Goal: Navigation & Orientation: Find specific page/section

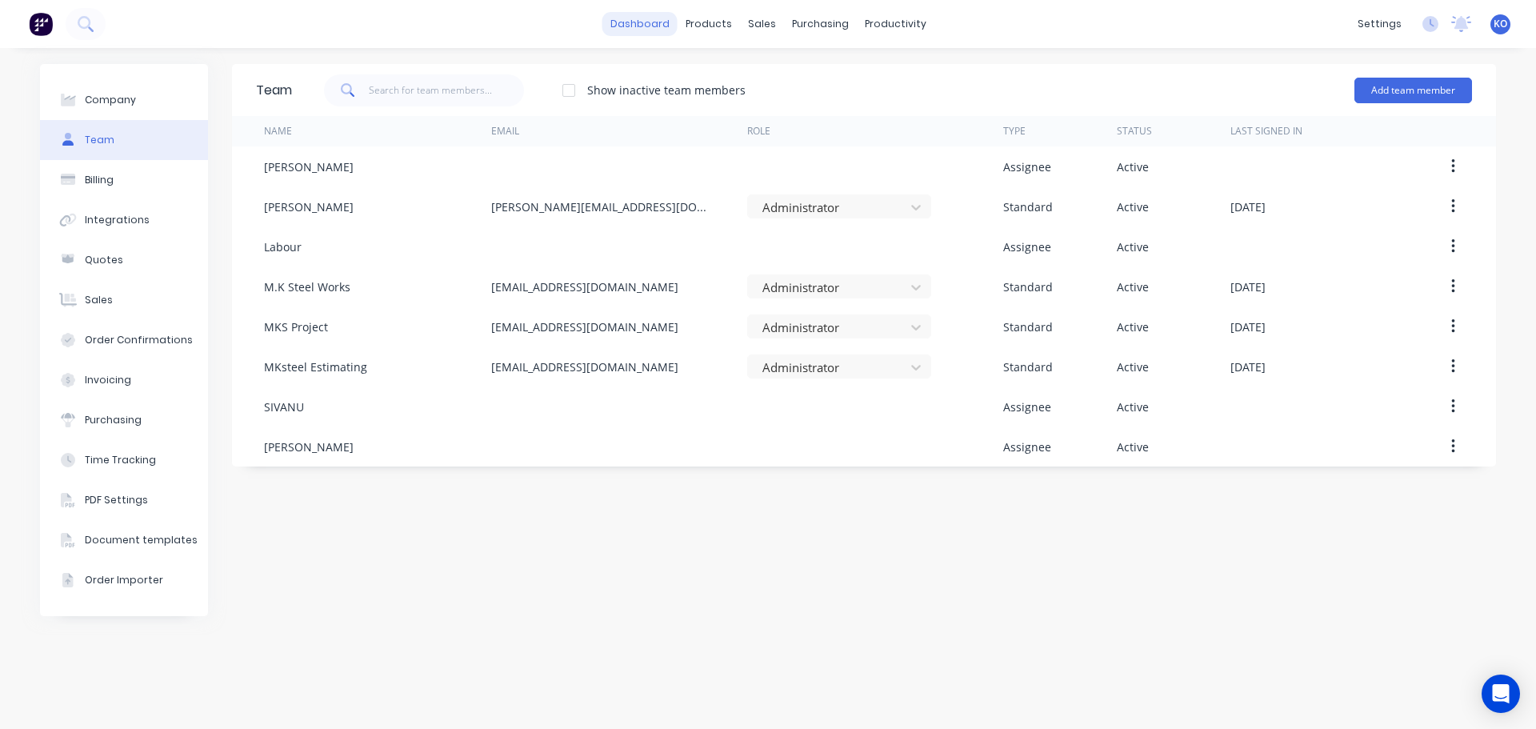
click at [656, 31] on link "dashboard" at bounding box center [639, 24] width 75 height 24
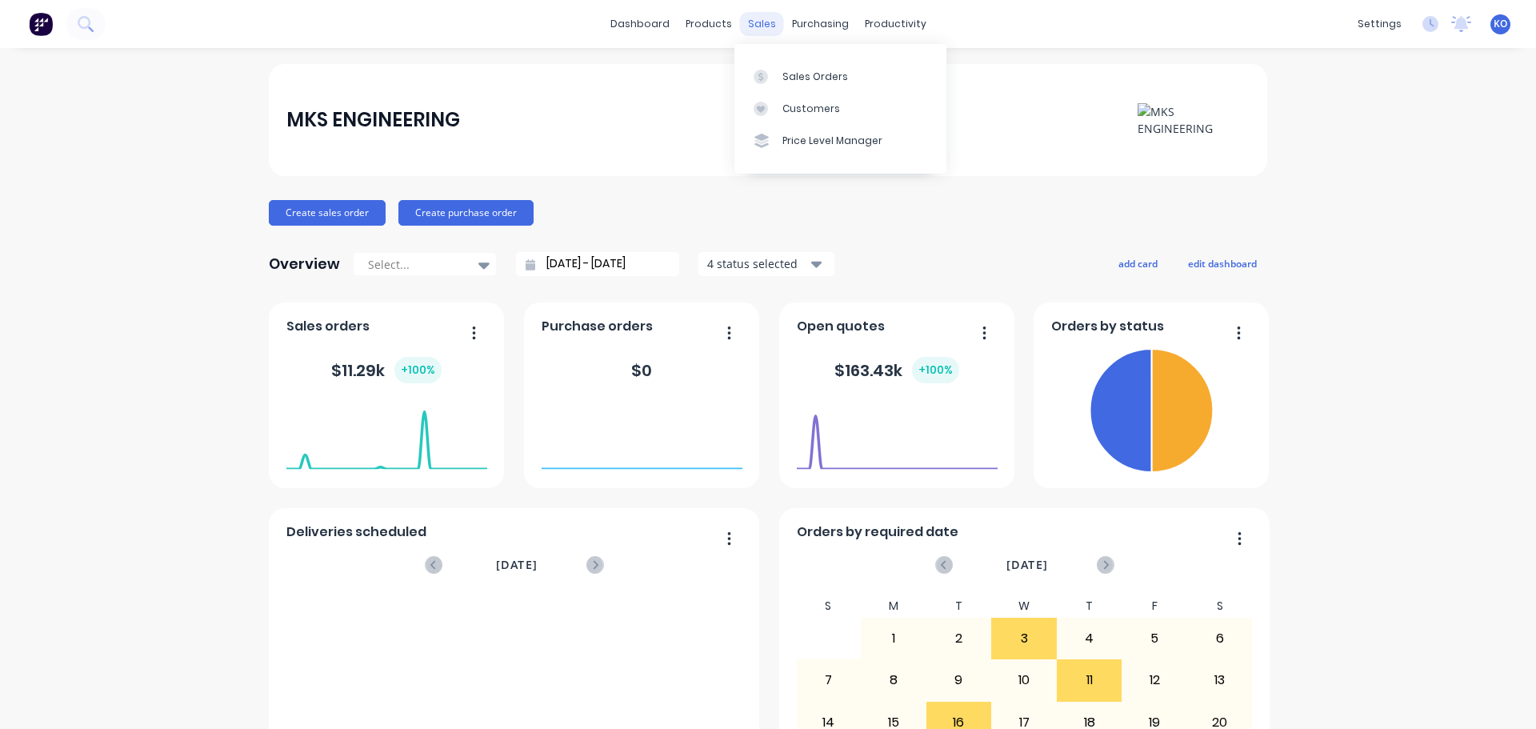
click at [759, 32] on div "sales" at bounding box center [762, 24] width 44 height 24
click at [858, 134] on div "Price Level Manager" at bounding box center [832, 141] width 100 height 14
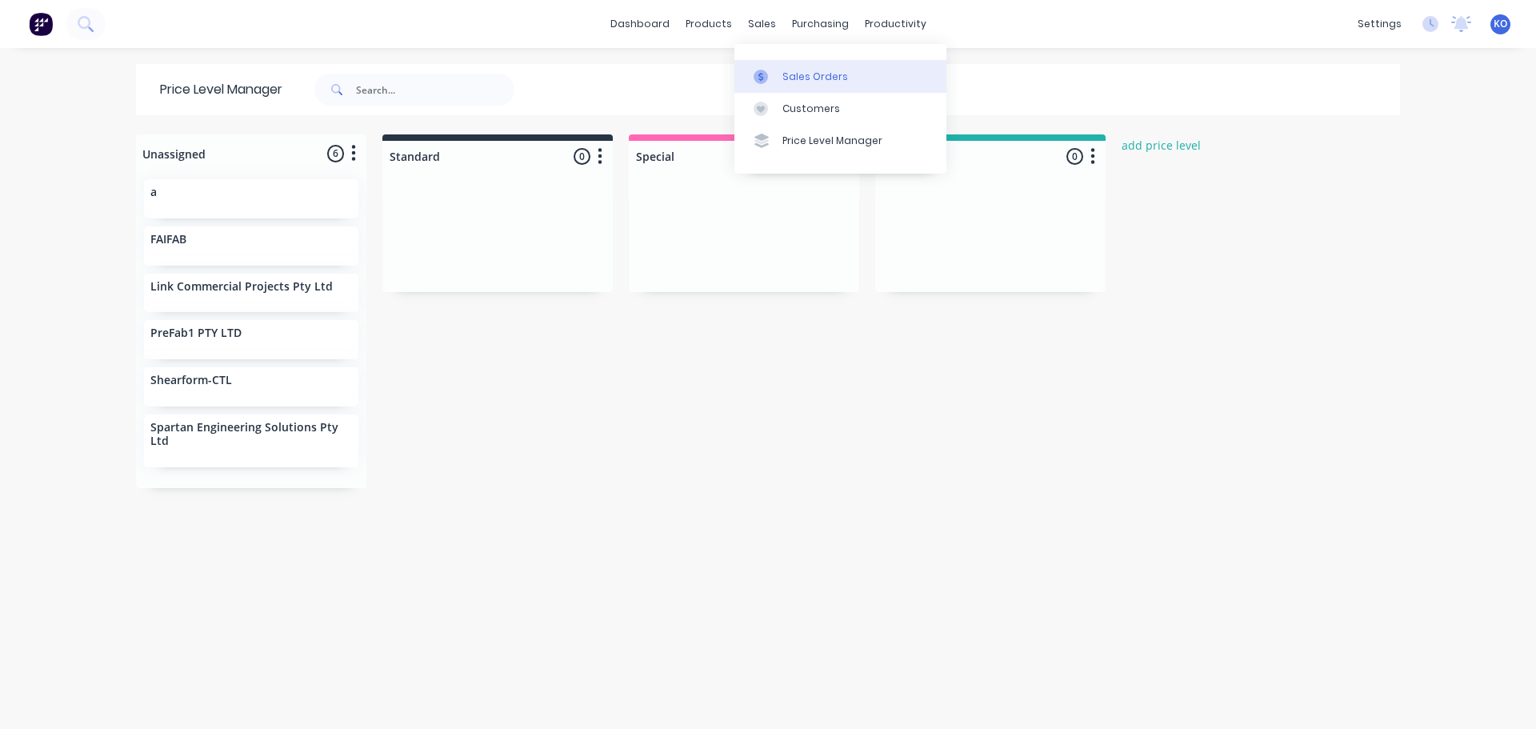
click at [801, 86] on link "Sales Orders" at bounding box center [840, 76] width 212 height 32
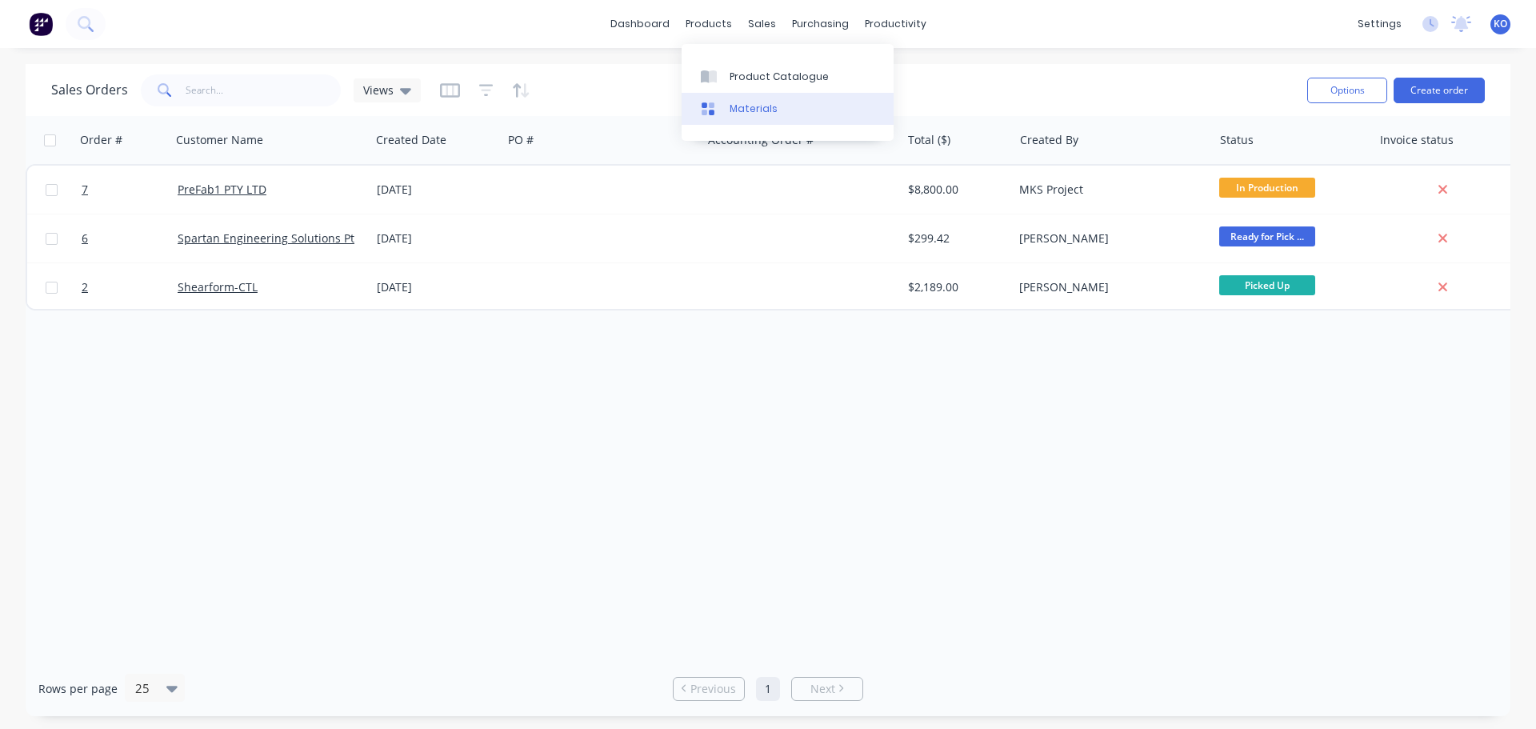
click at [744, 105] on div "Materials" at bounding box center [754, 109] width 48 height 14
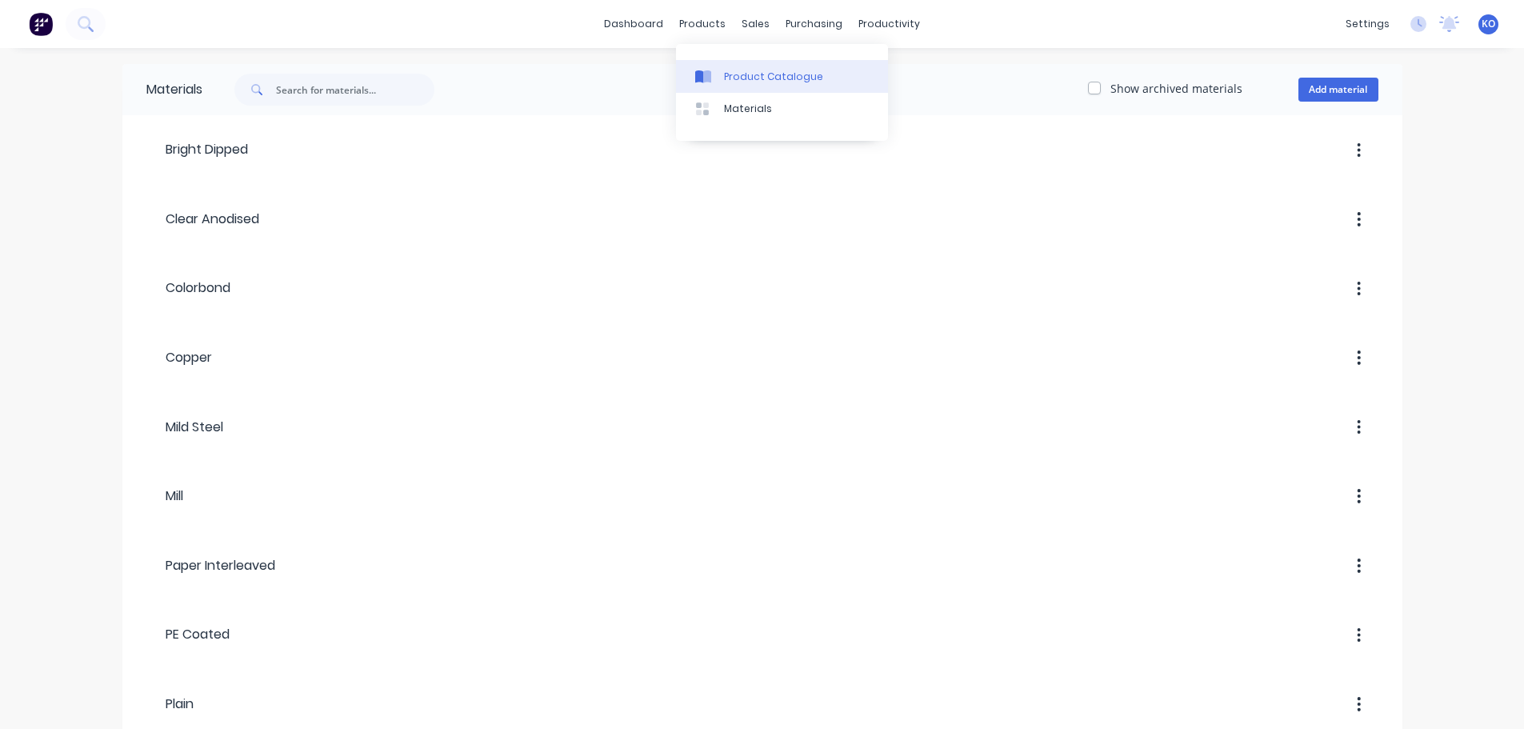
click at [718, 67] on link "Product Catalogue" at bounding box center [782, 76] width 212 height 32
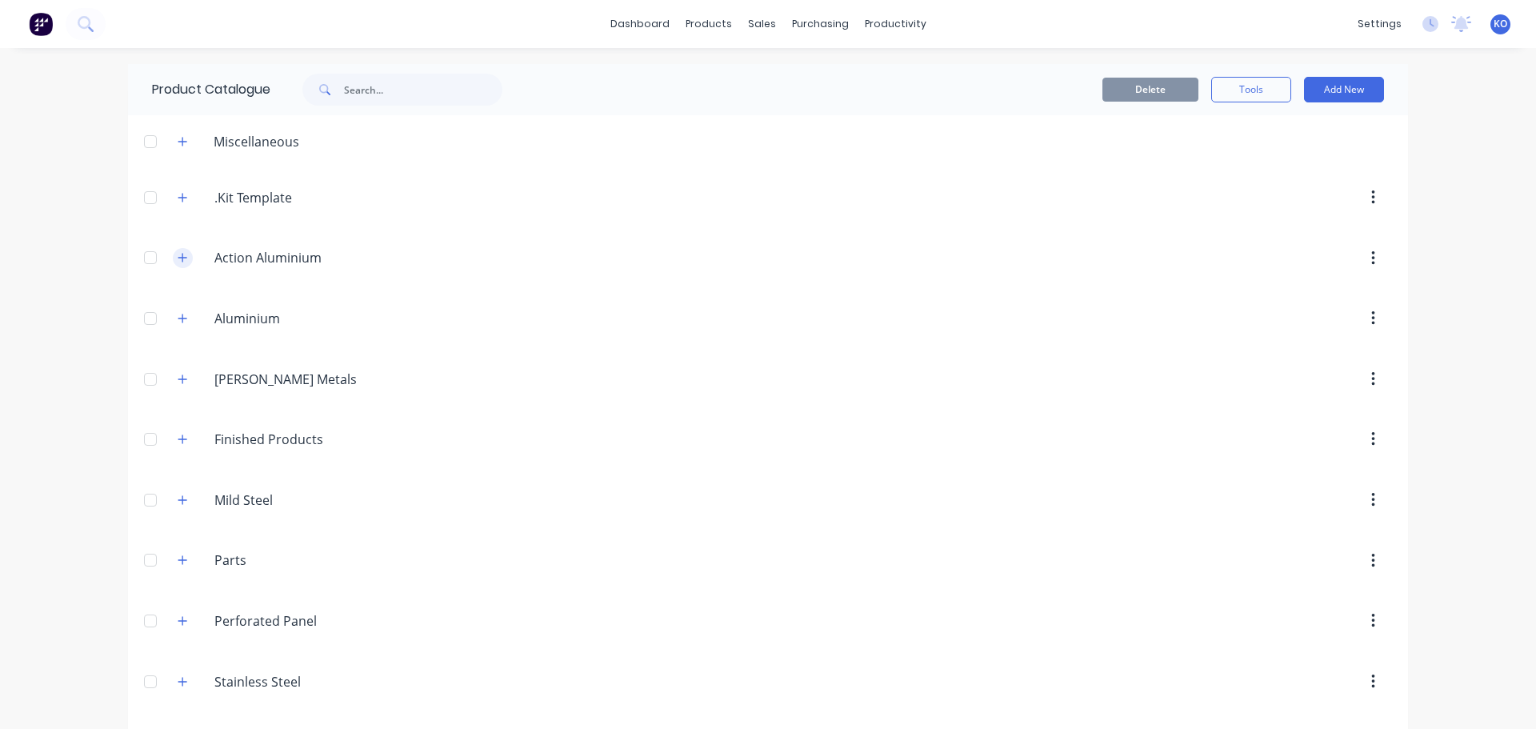
click at [182, 263] on button "button" at bounding box center [183, 258] width 20 height 20
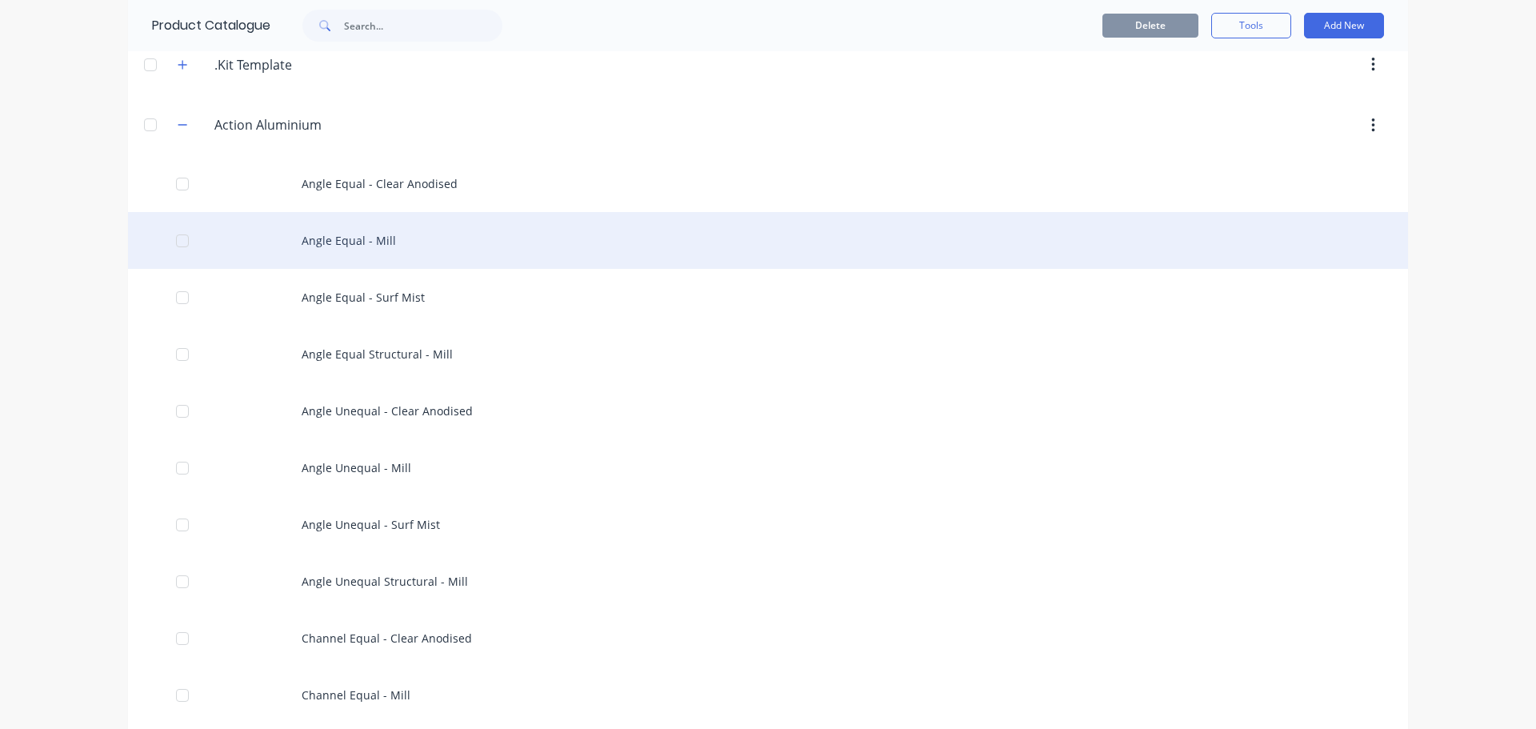
scroll to position [106, 0]
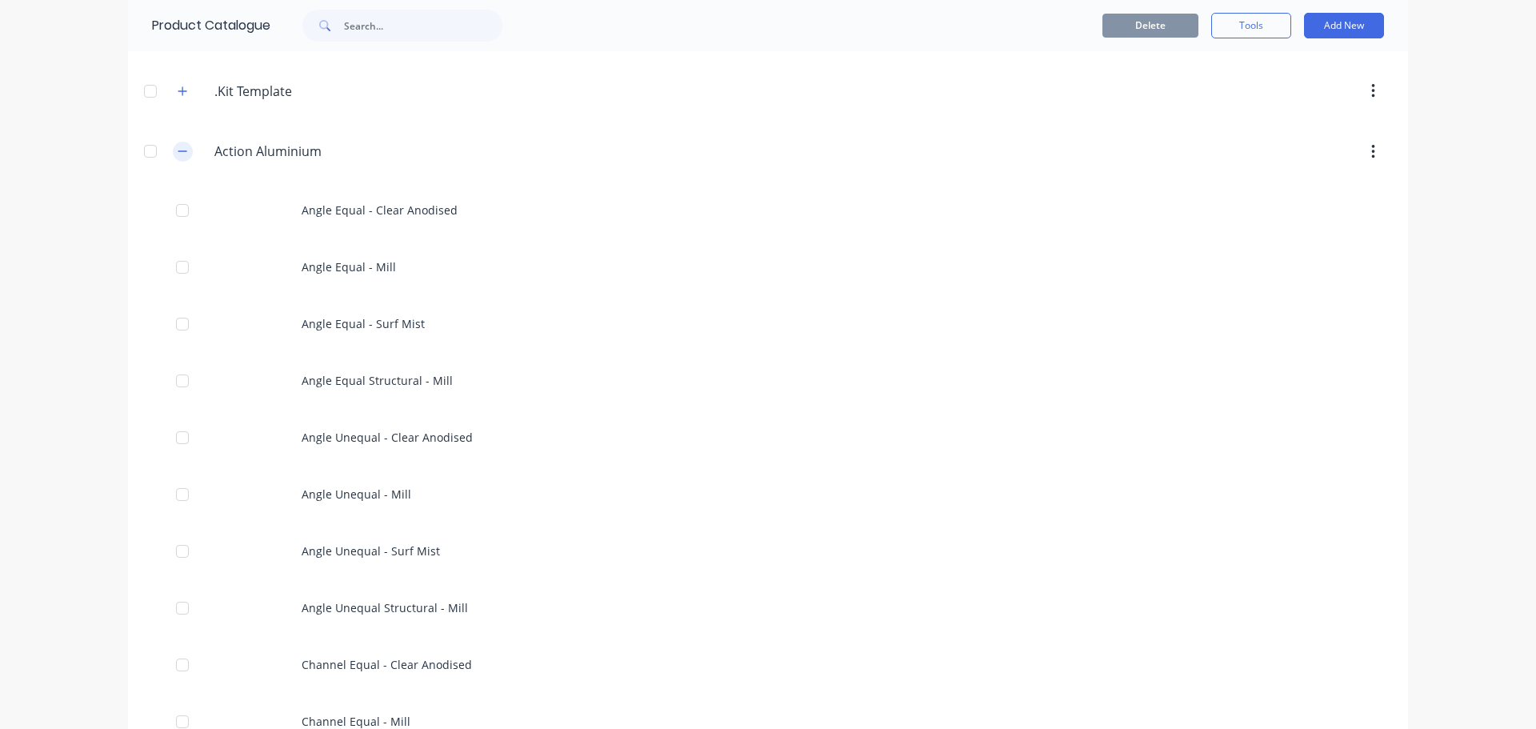
click at [184, 154] on button "button" at bounding box center [183, 152] width 20 height 20
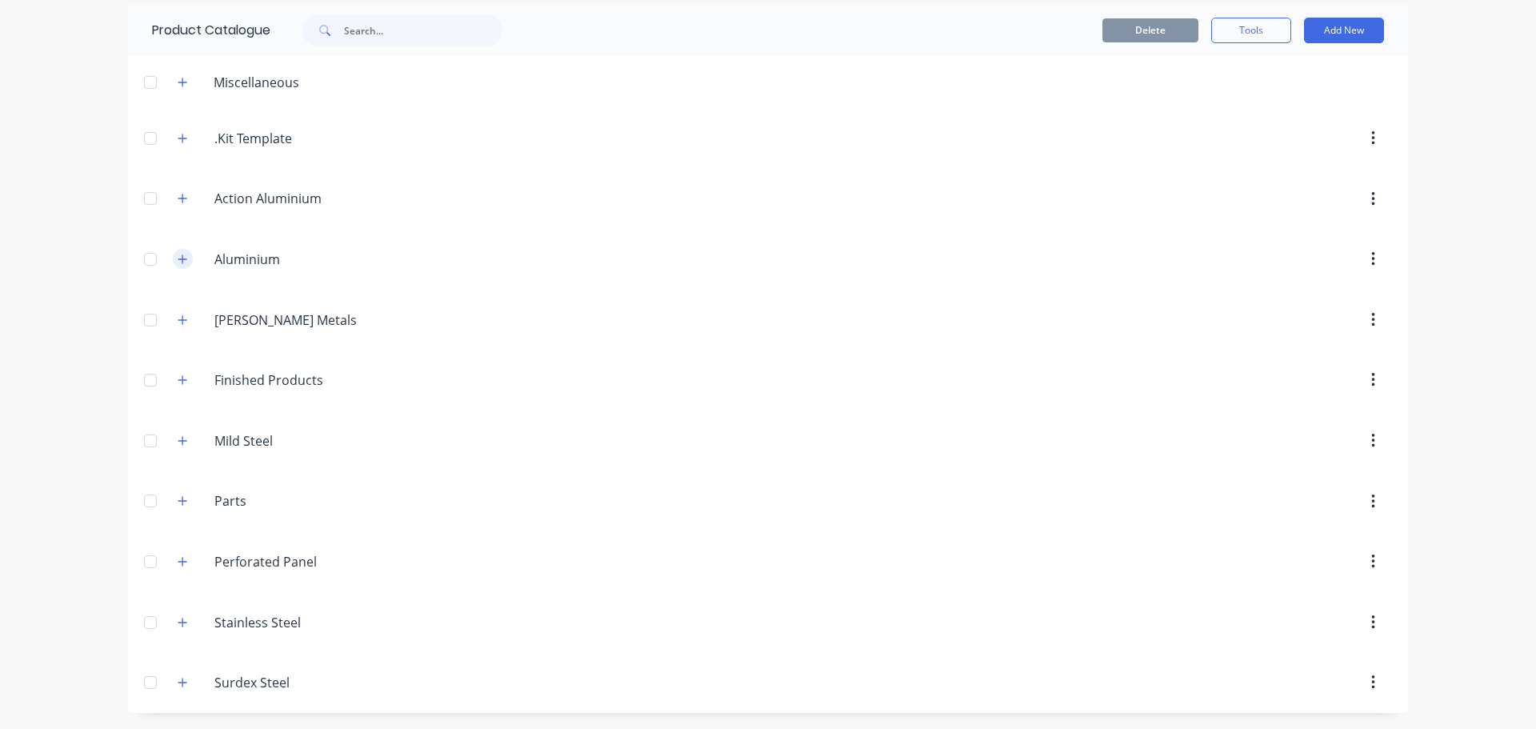
click at [184, 254] on button "button" at bounding box center [183, 259] width 20 height 20
click at [183, 261] on button "button" at bounding box center [183, 259] width 20 height 20
click at [186, 321] on button "button" at bounding box center [183, 320] width 20 height 20
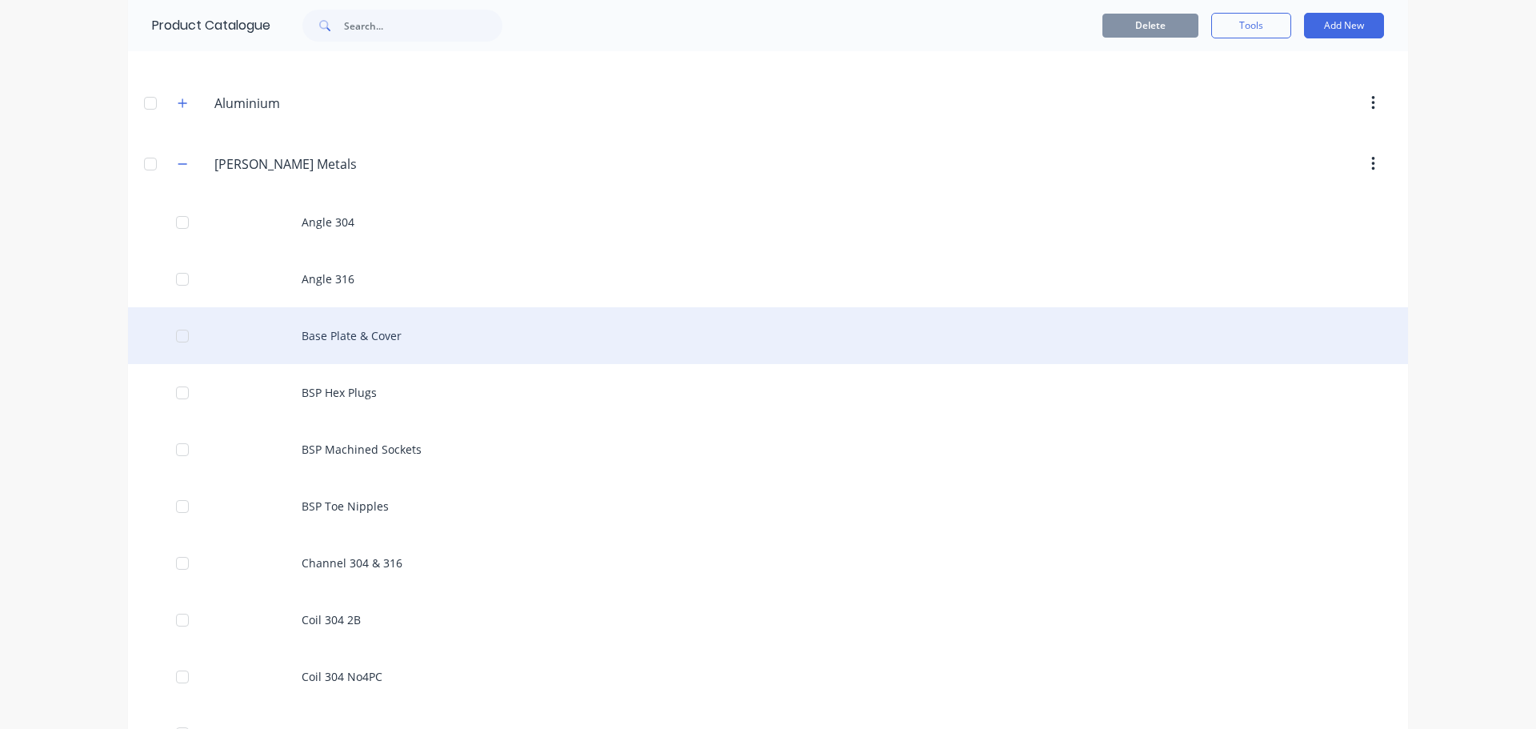
scroll to position [272, 0]
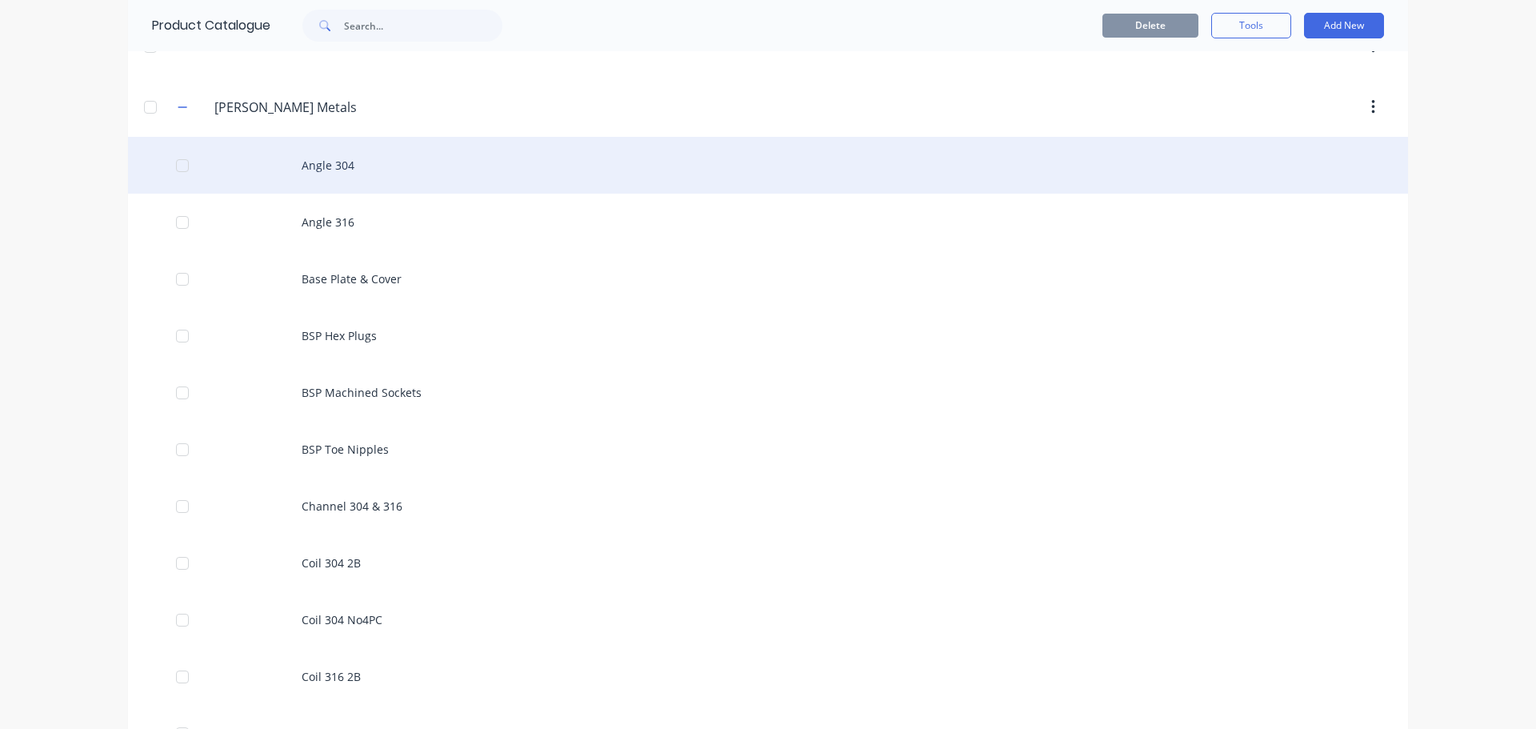
click at [339, 162] on div "Angle 304" at bounding box center [768, 165] width 1280 height 57
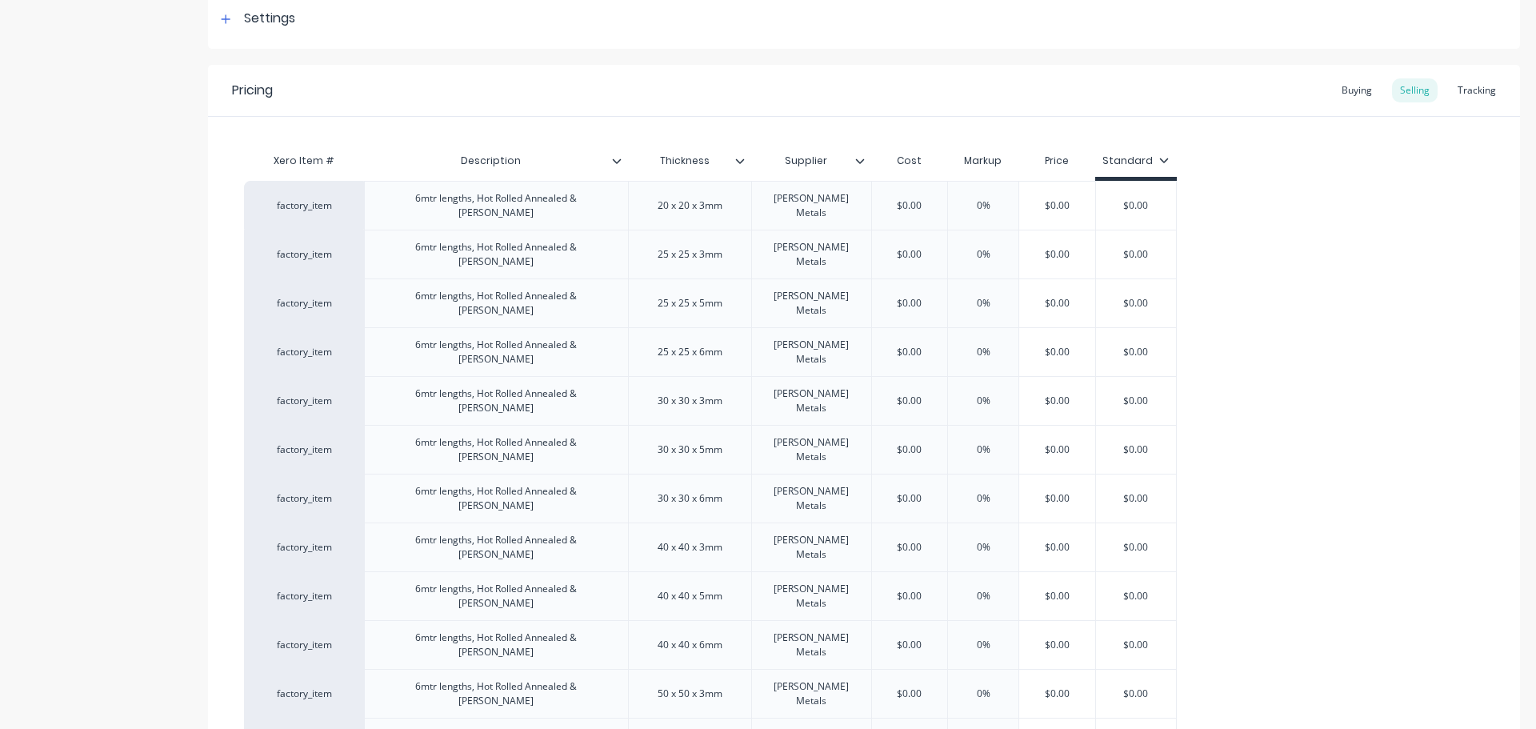
scroll to position [116, 0]
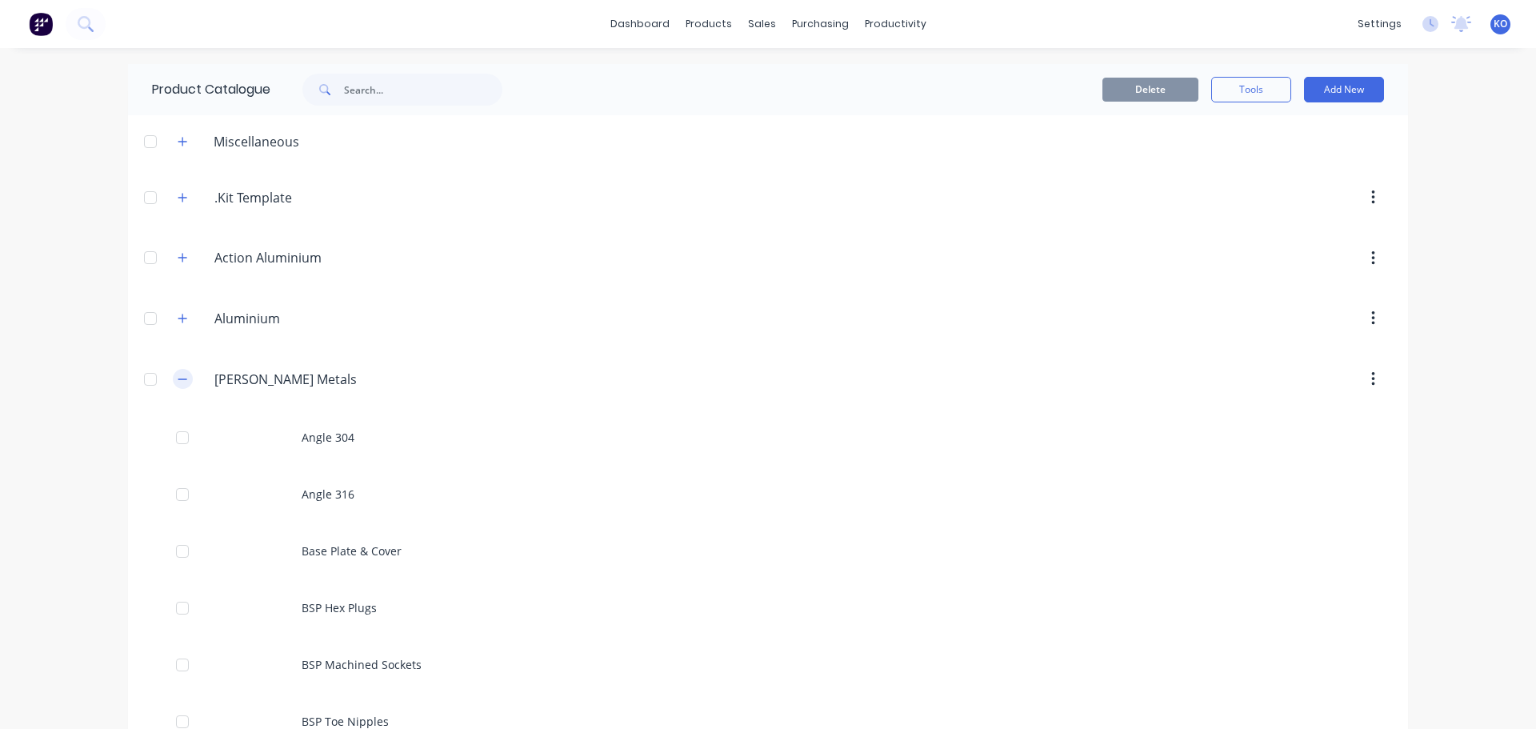
click at [182, 379] on button "button" at bounding box center [183, 379] width 20 height 20
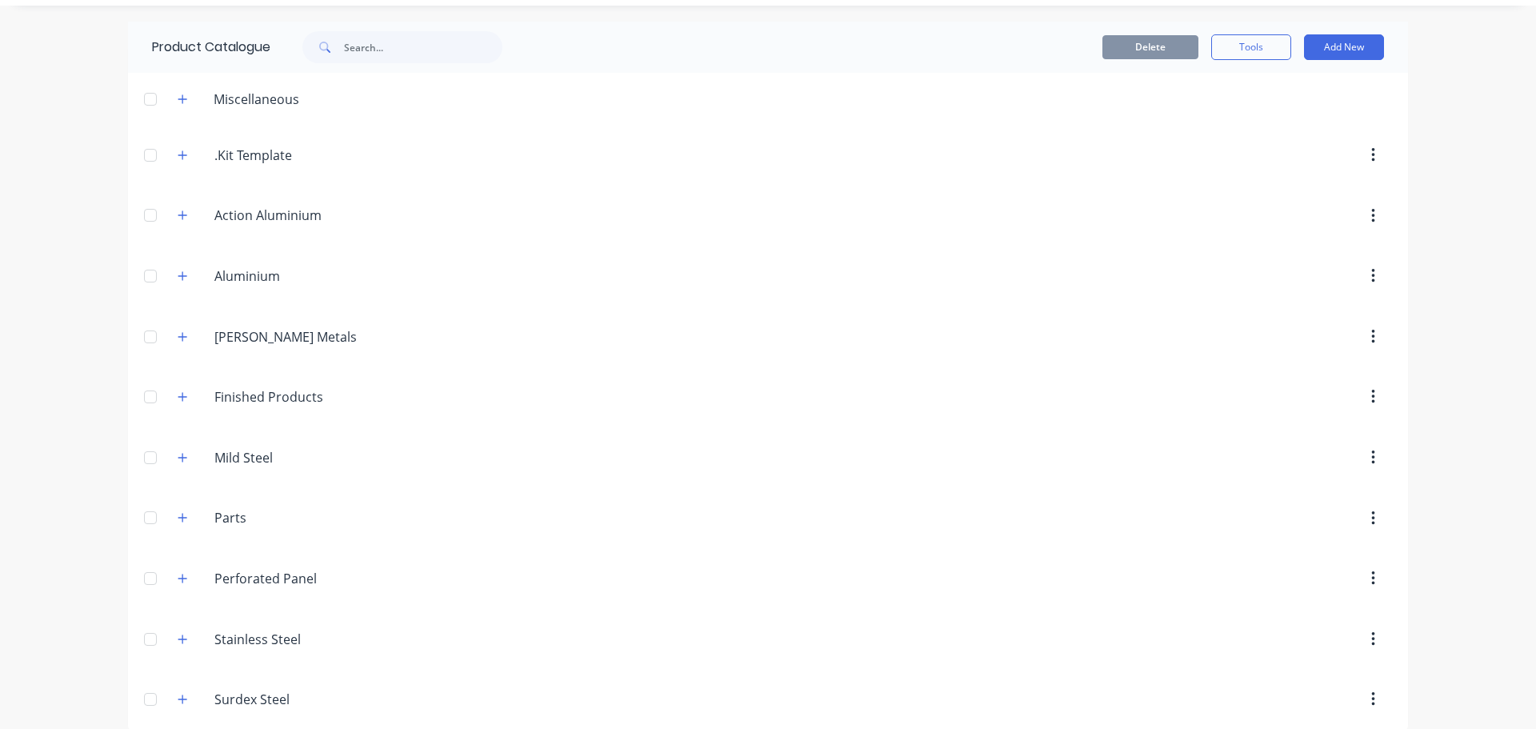
scroll to position [59, 0]
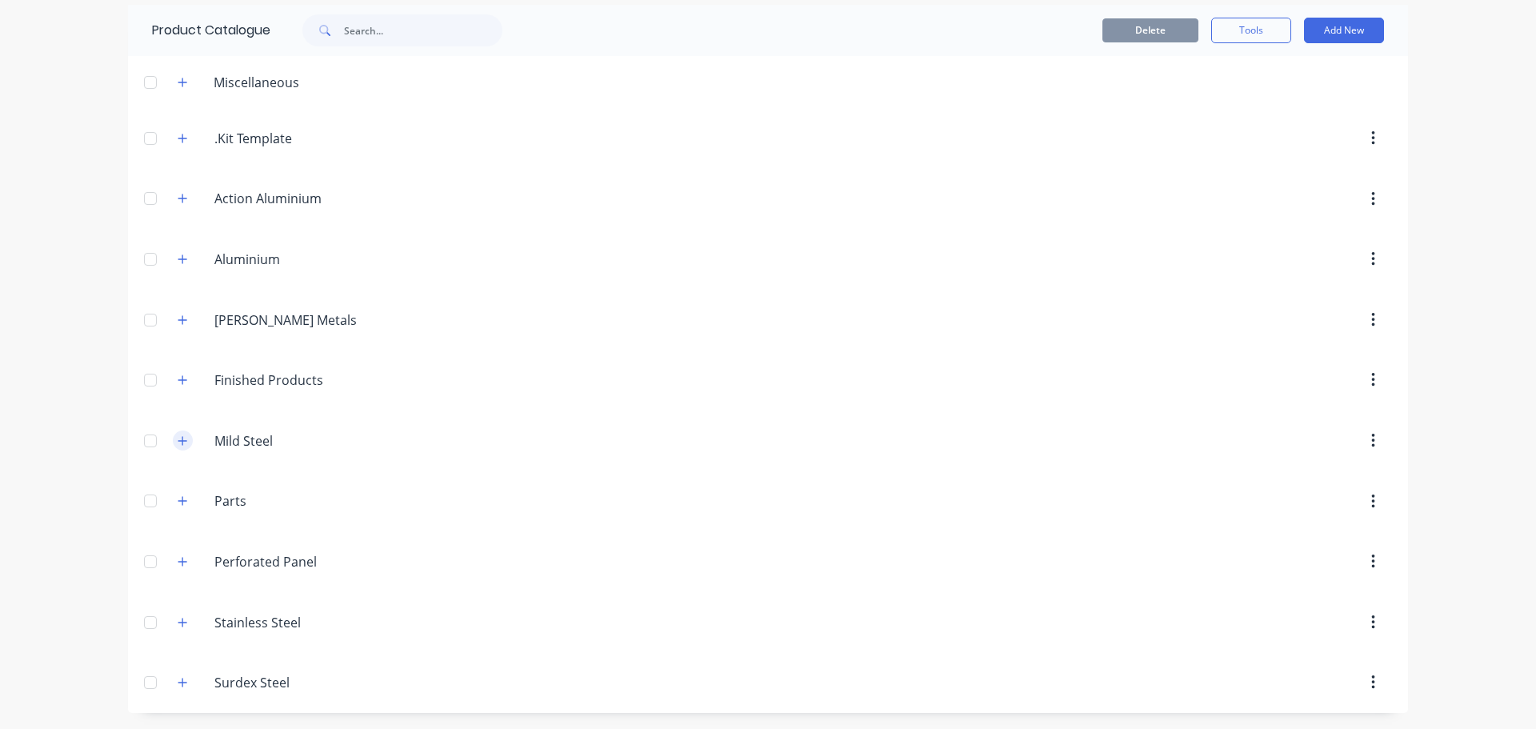
click at [184, 443] on button "button" at bounding box center [183, 440] width 20 height 20
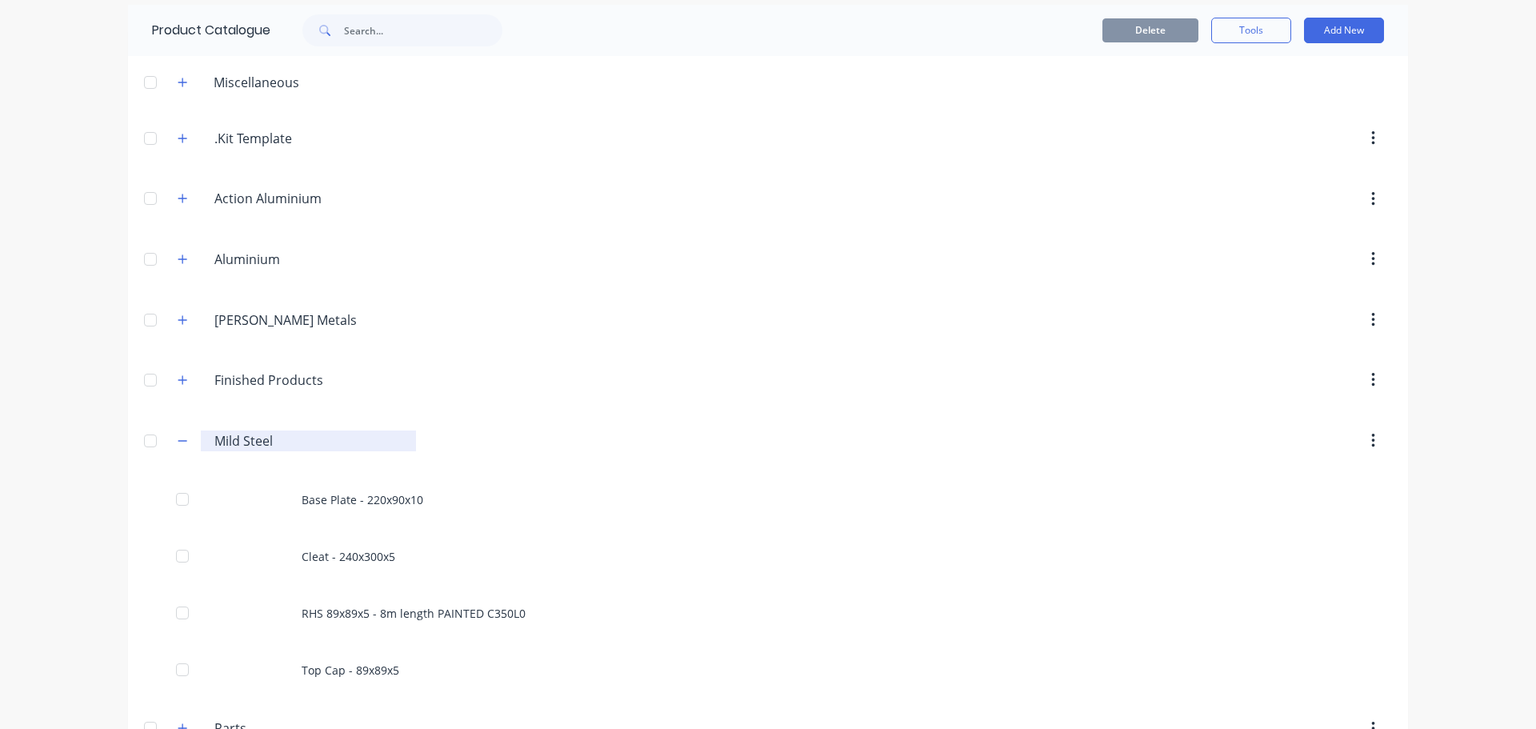
scroll to position [272, 0]
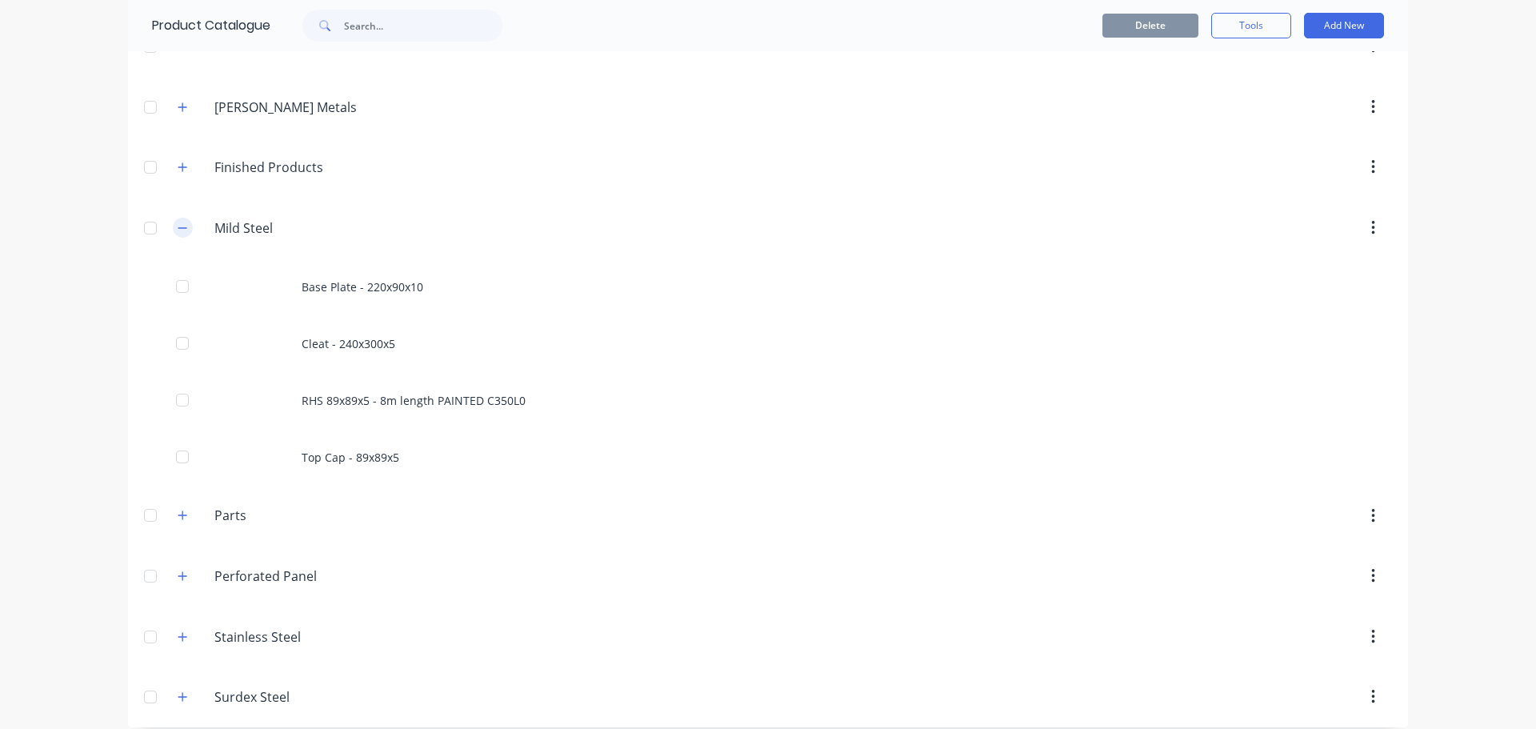
click at [186, 229] on button "button" at bounding box center [183, 228] width 20 height 20
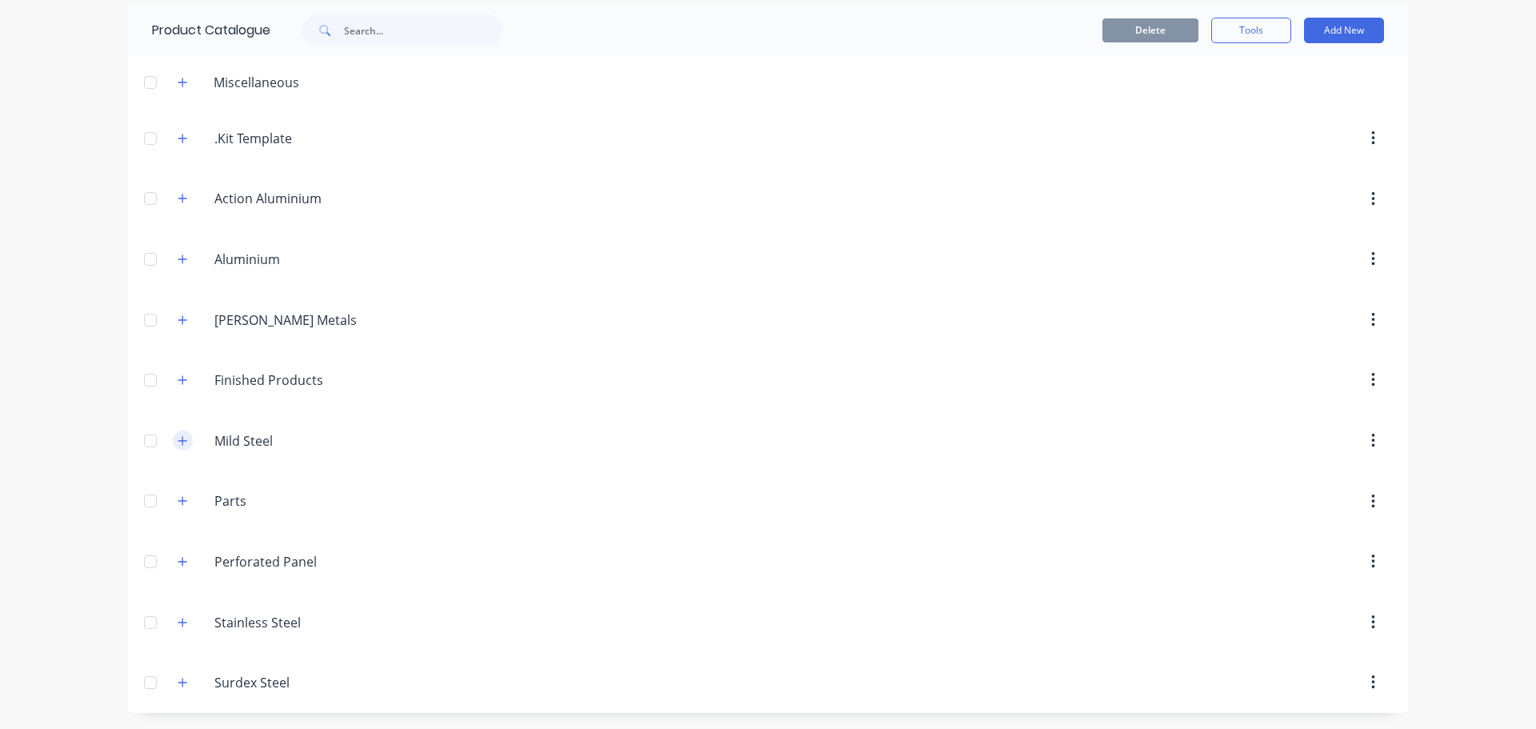
scroll to position [59, 0]
click at [173, 681] on button "button" at bounding box center [183, 683] width 20 height 20
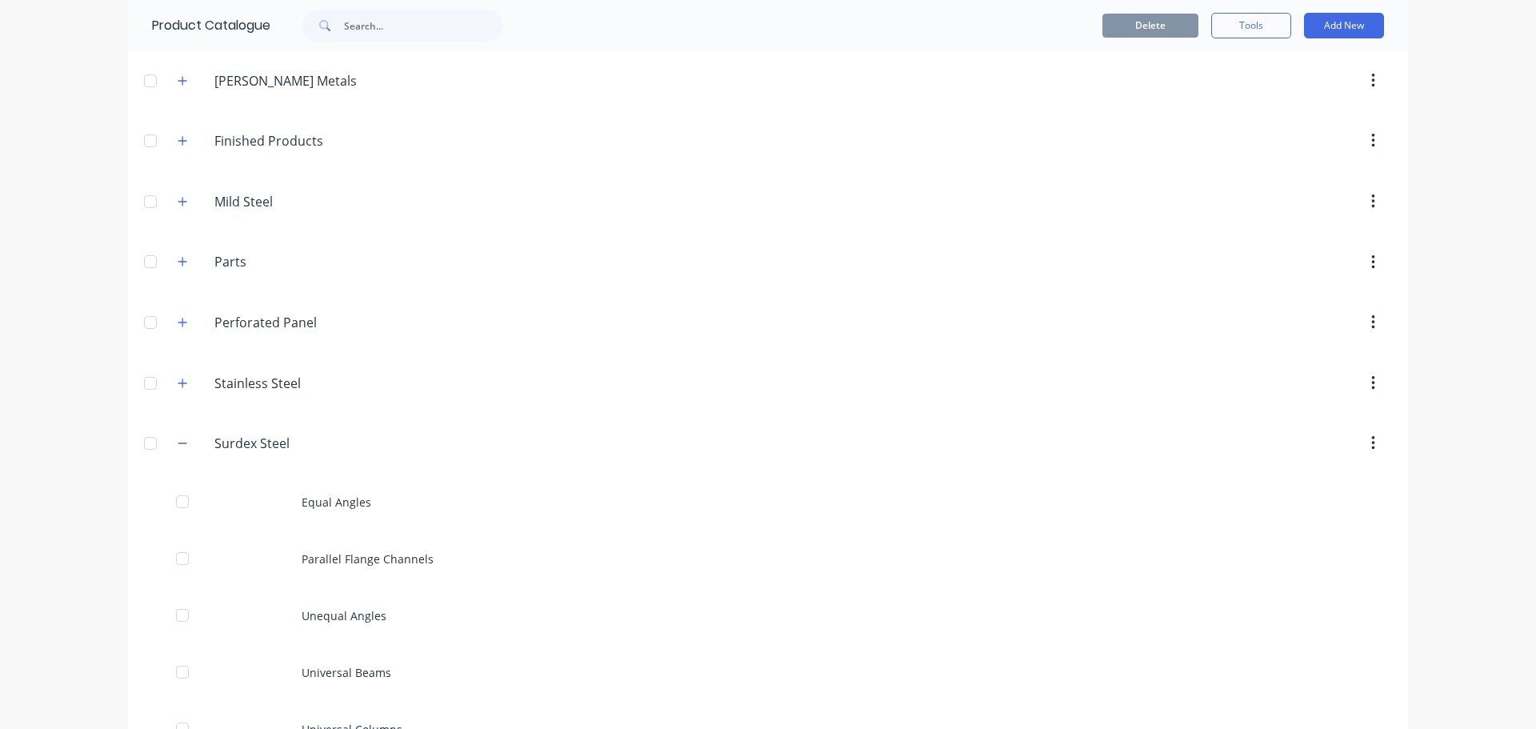
scroll to position [457, 0]
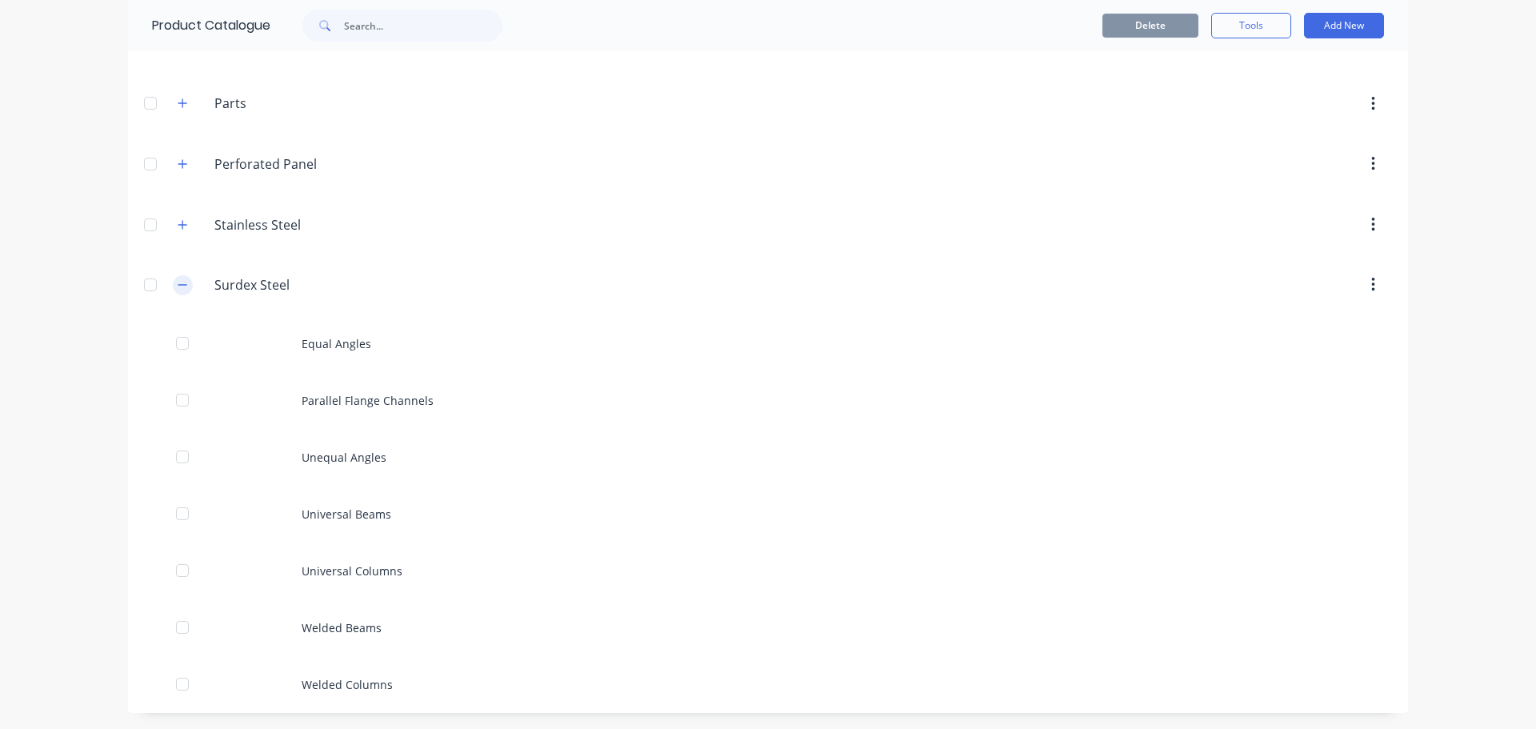
click at [178, 281] on icon "button" at bounding box center [183, 284] width 10 height 11
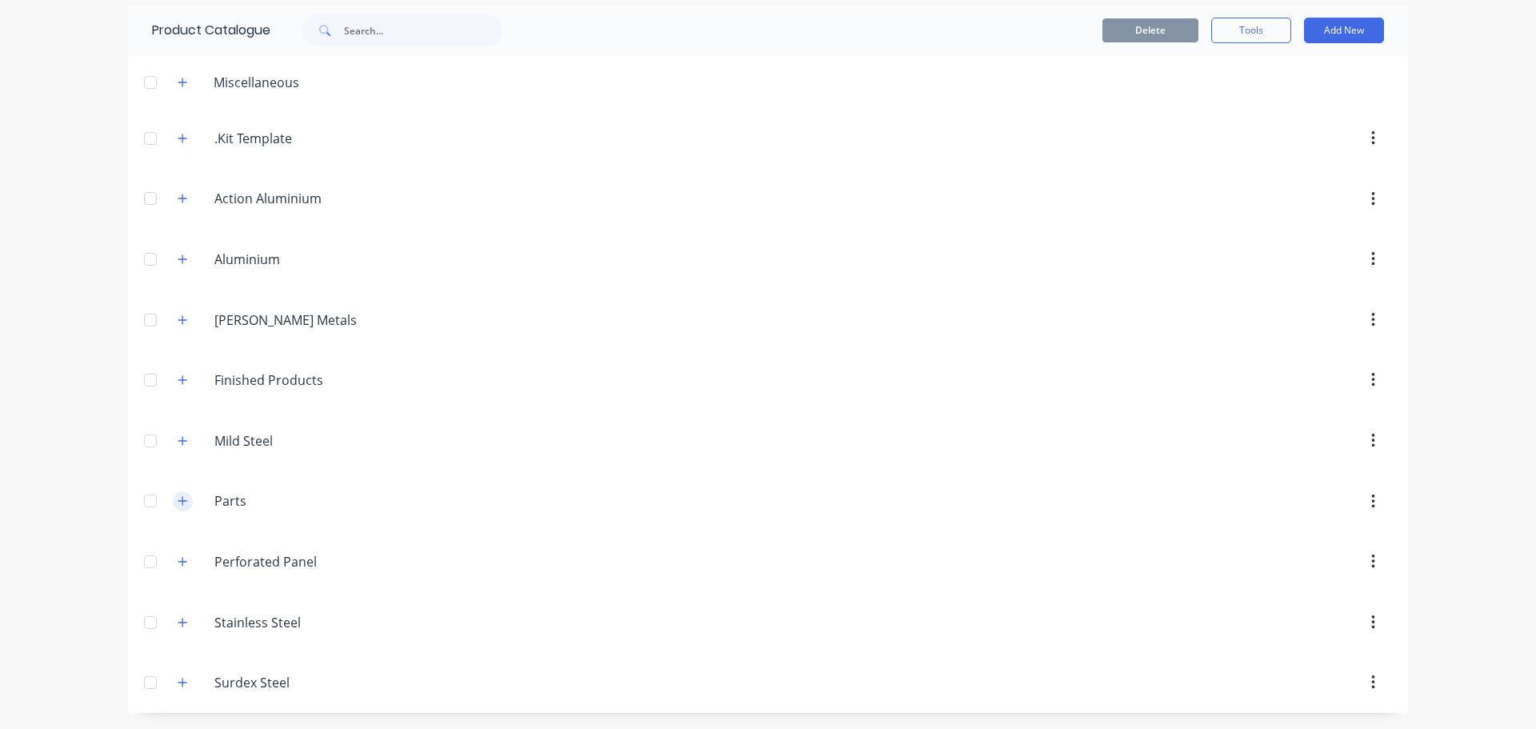
click at [183, 502] on button "button" at bounding box center [183, 501] width 20 height 20
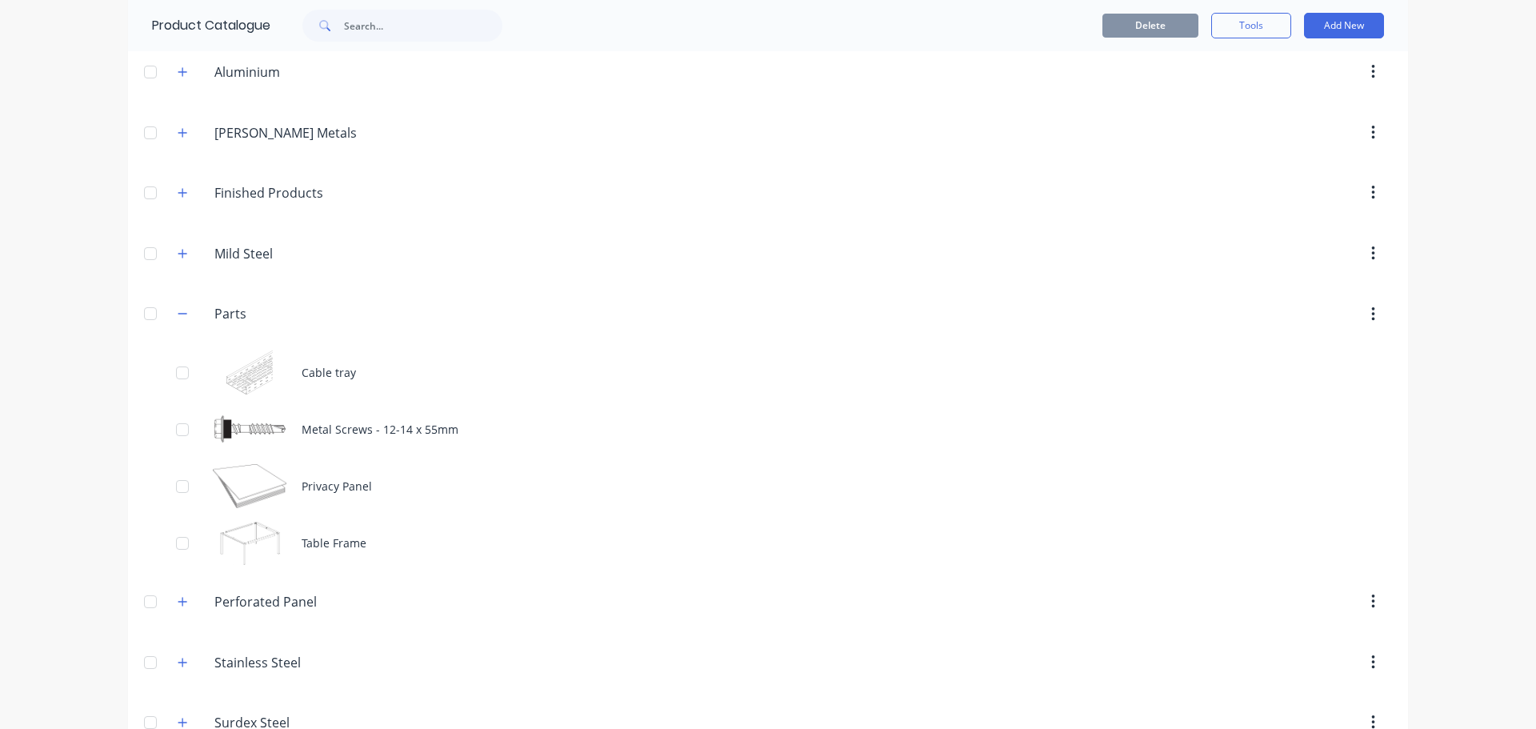
scroll to position [272, 0]
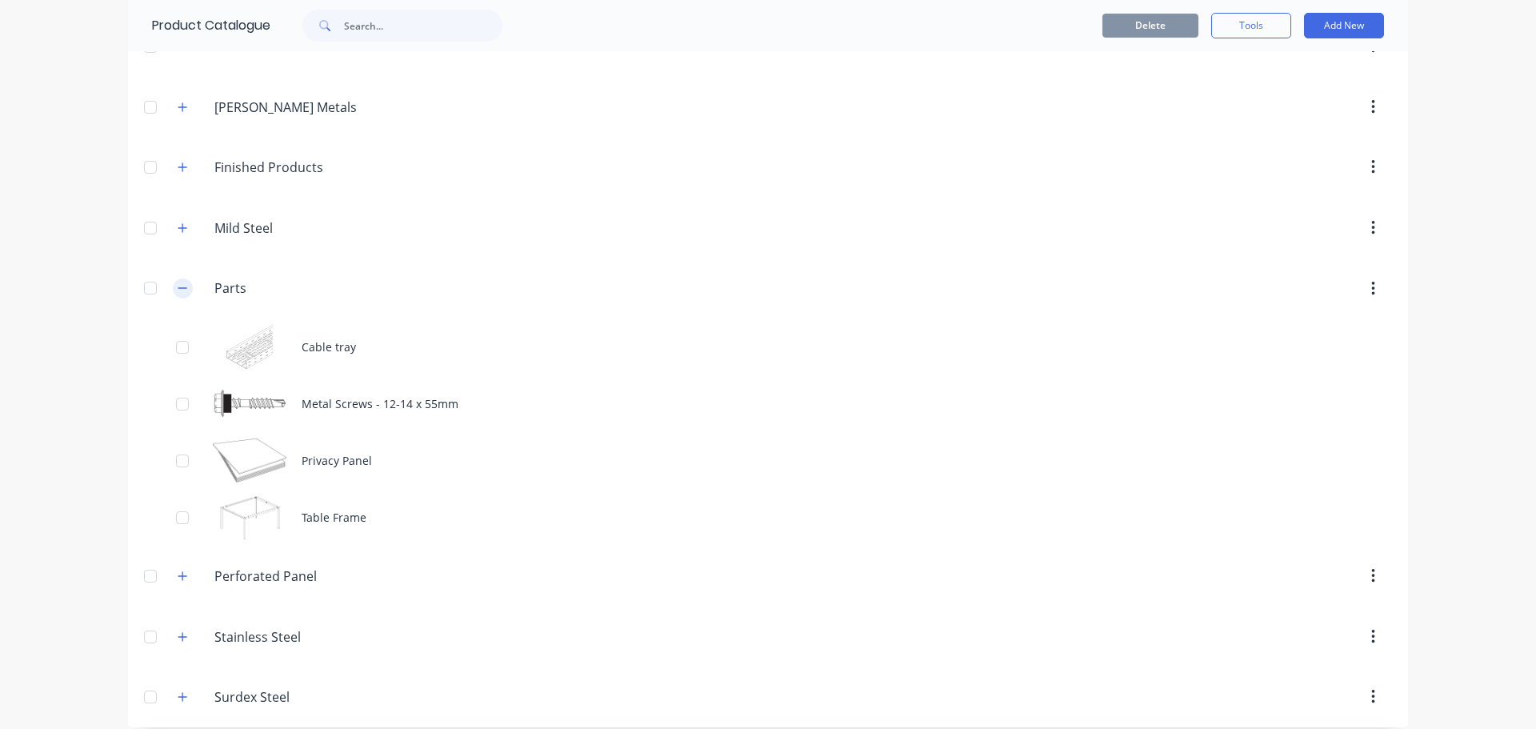
click at [181, 288] on icon "button" at bounding box center [183, 287] width 10 height 11
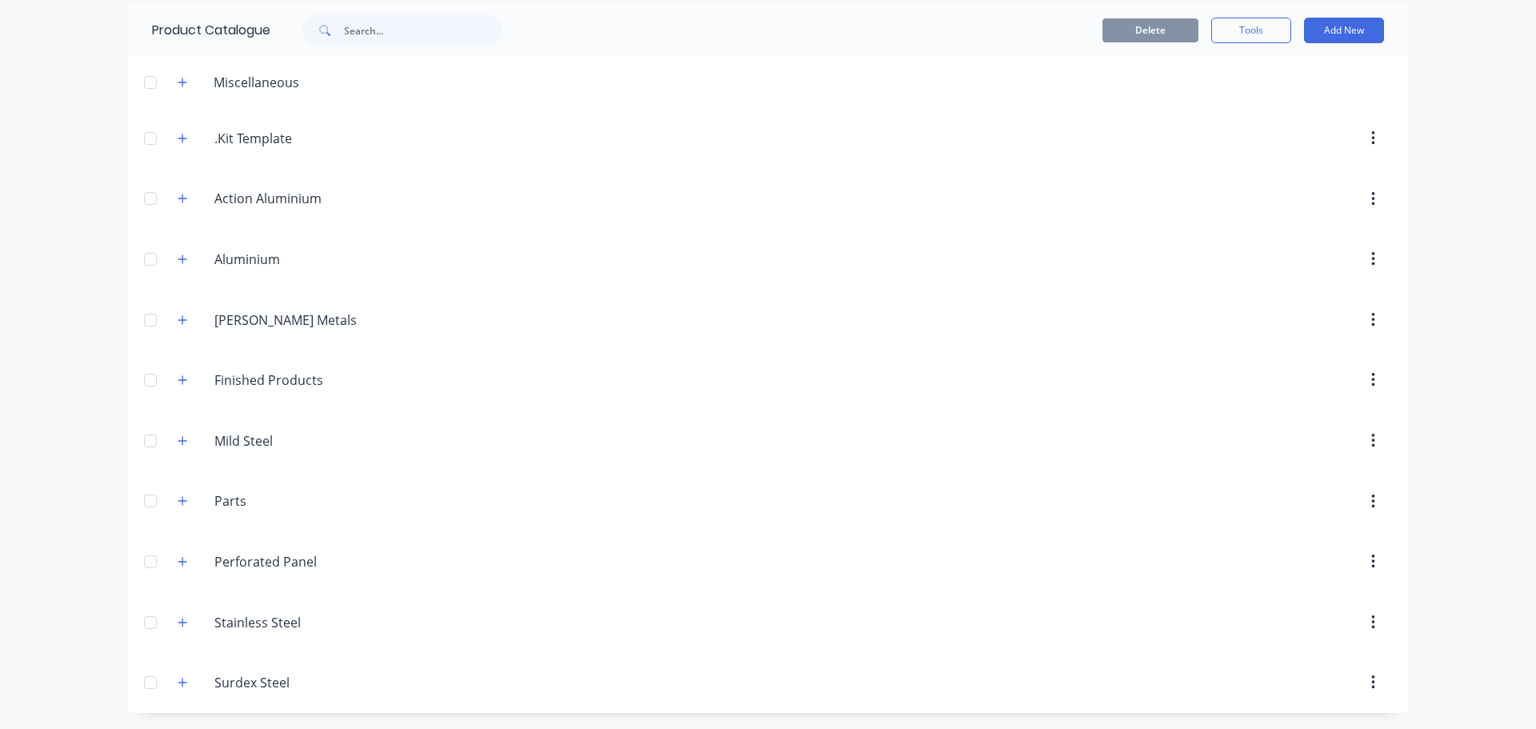
click at [185, 489] on div "Parts Parts" at bounding box center [290, 501] width 251 height 29
click at [178, 502] on icon "button" at bounding box center [182, 501] width 9 height 9
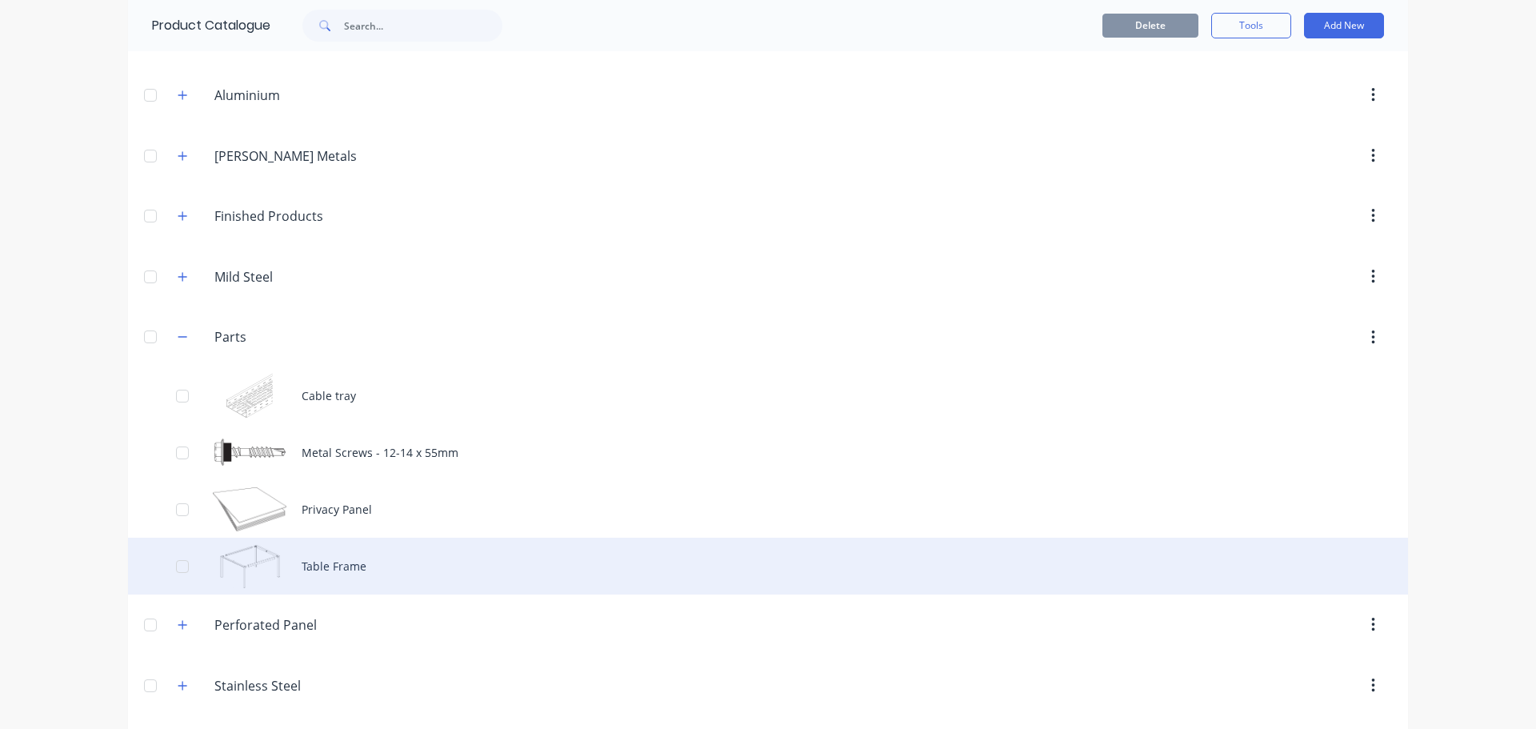
scroll to position [273, 0]
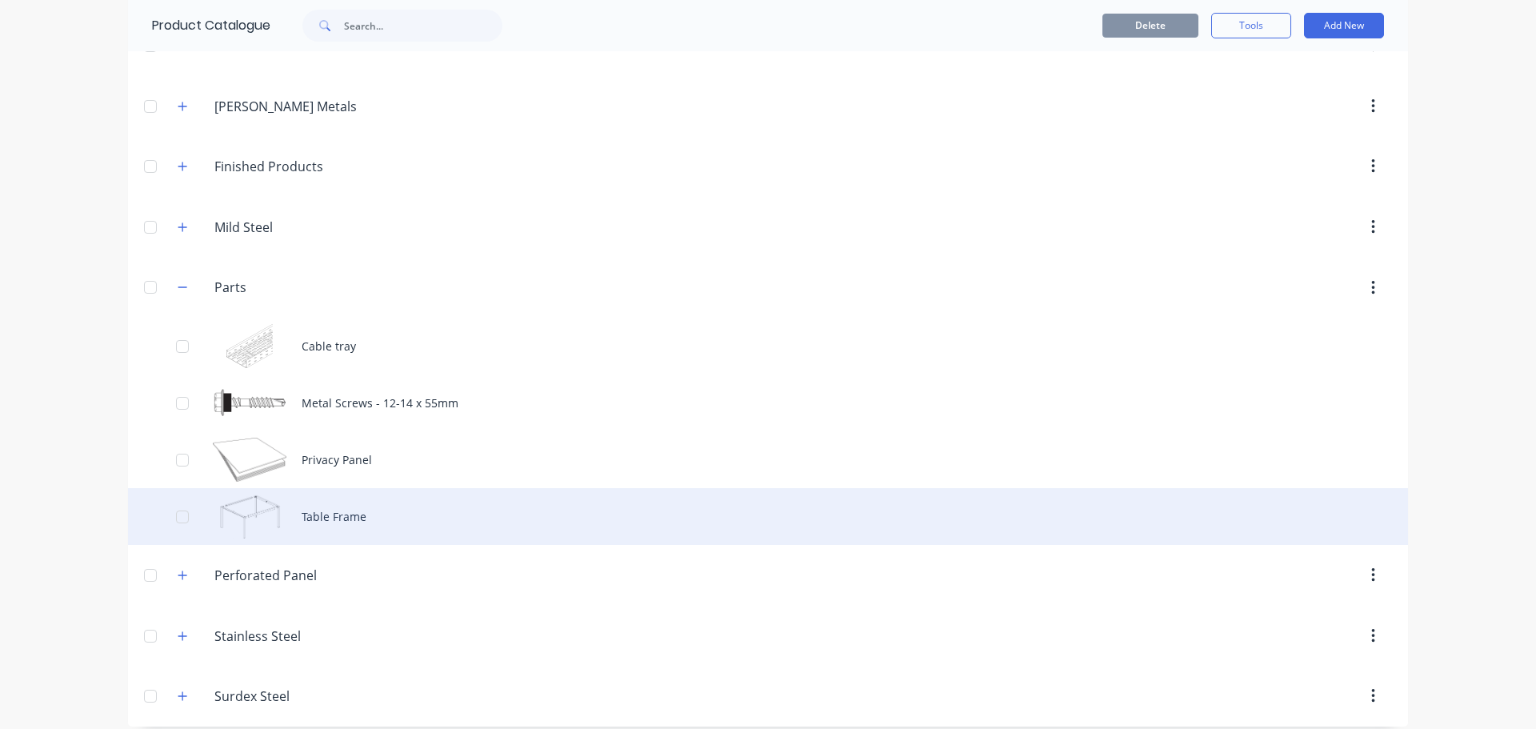
click at [400, 515] on div "Table Frame" at bounding box center [768, 516] width 1280 height 57
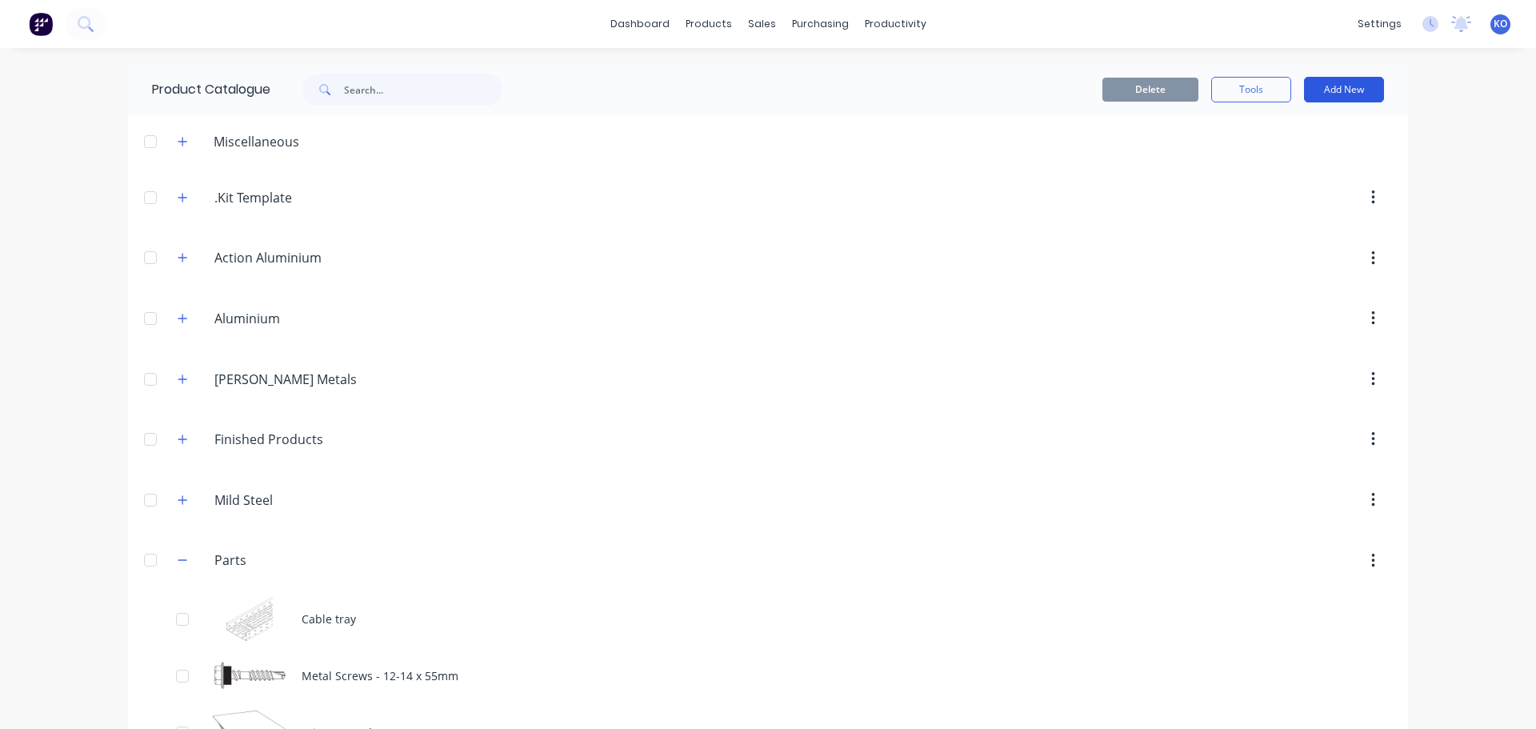
click at [1318, 90] on button "Add New" at bounding box center [1344, 90] width 80 height 26
click at [182, 199] on icon "button" at bounding box center [183, 197] width 10 height 11
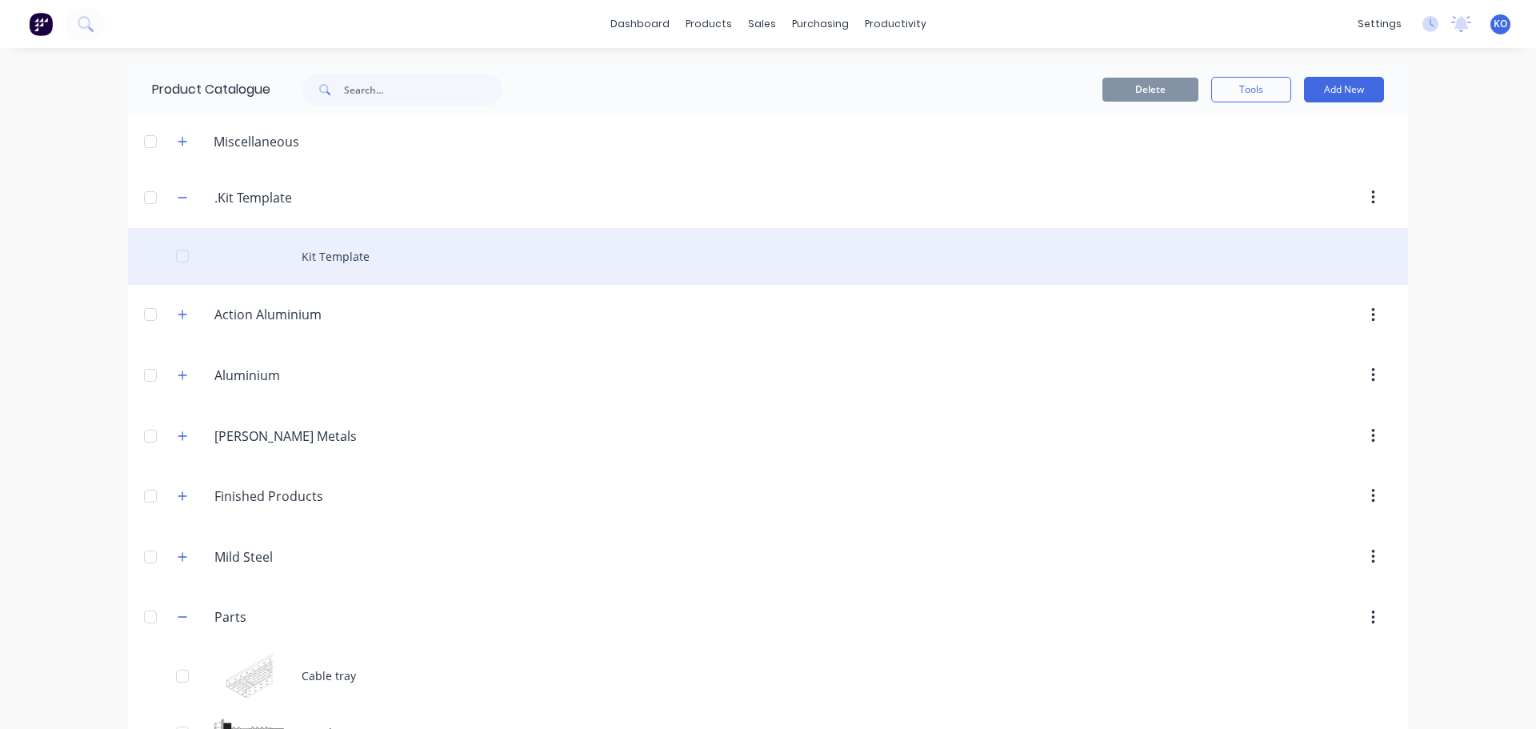
click at [354, 266] on div "Kit Template" at bounding box center [768, 256] width 1280 height 57
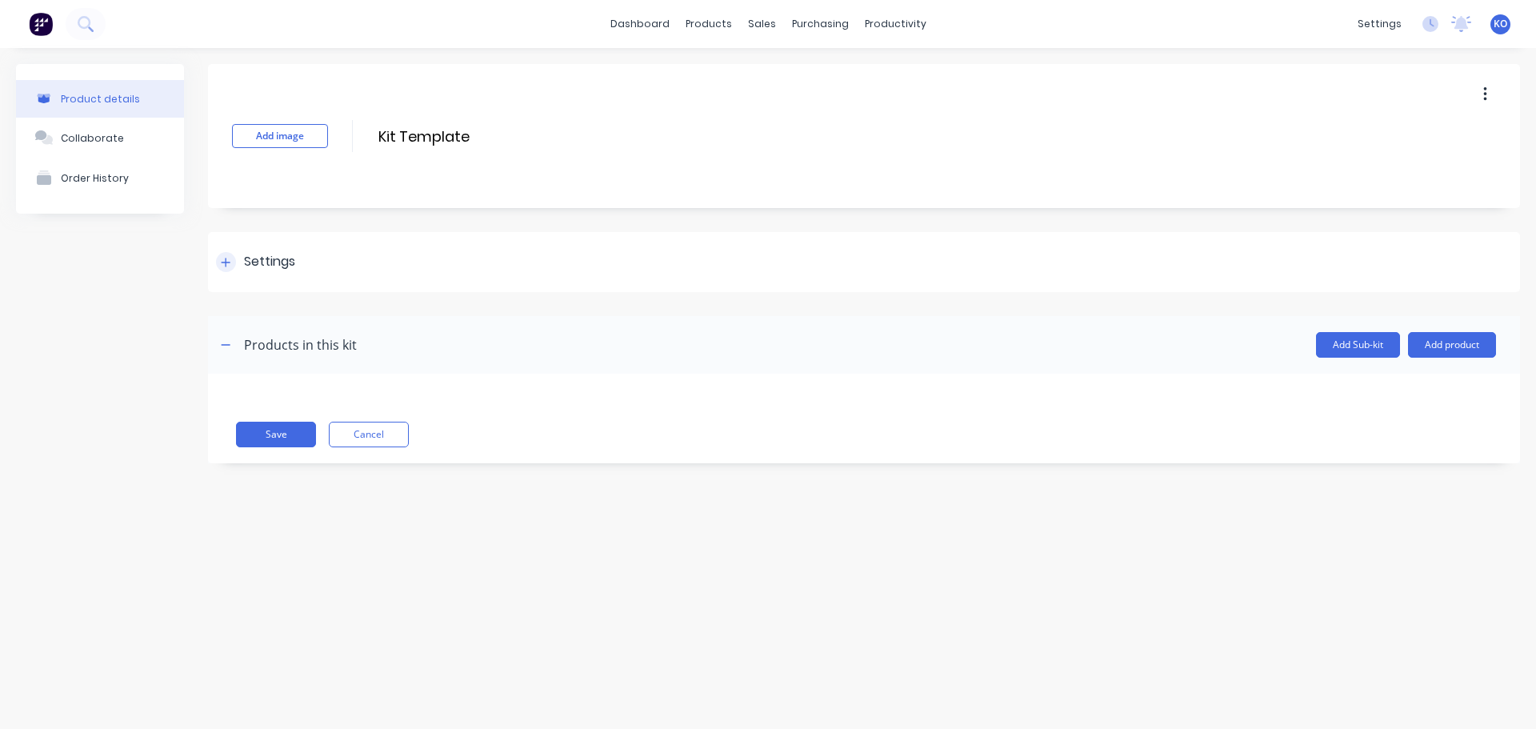
click at [270, 270] on div "Settings" at bounding box center [269, 262] width 51 height 20
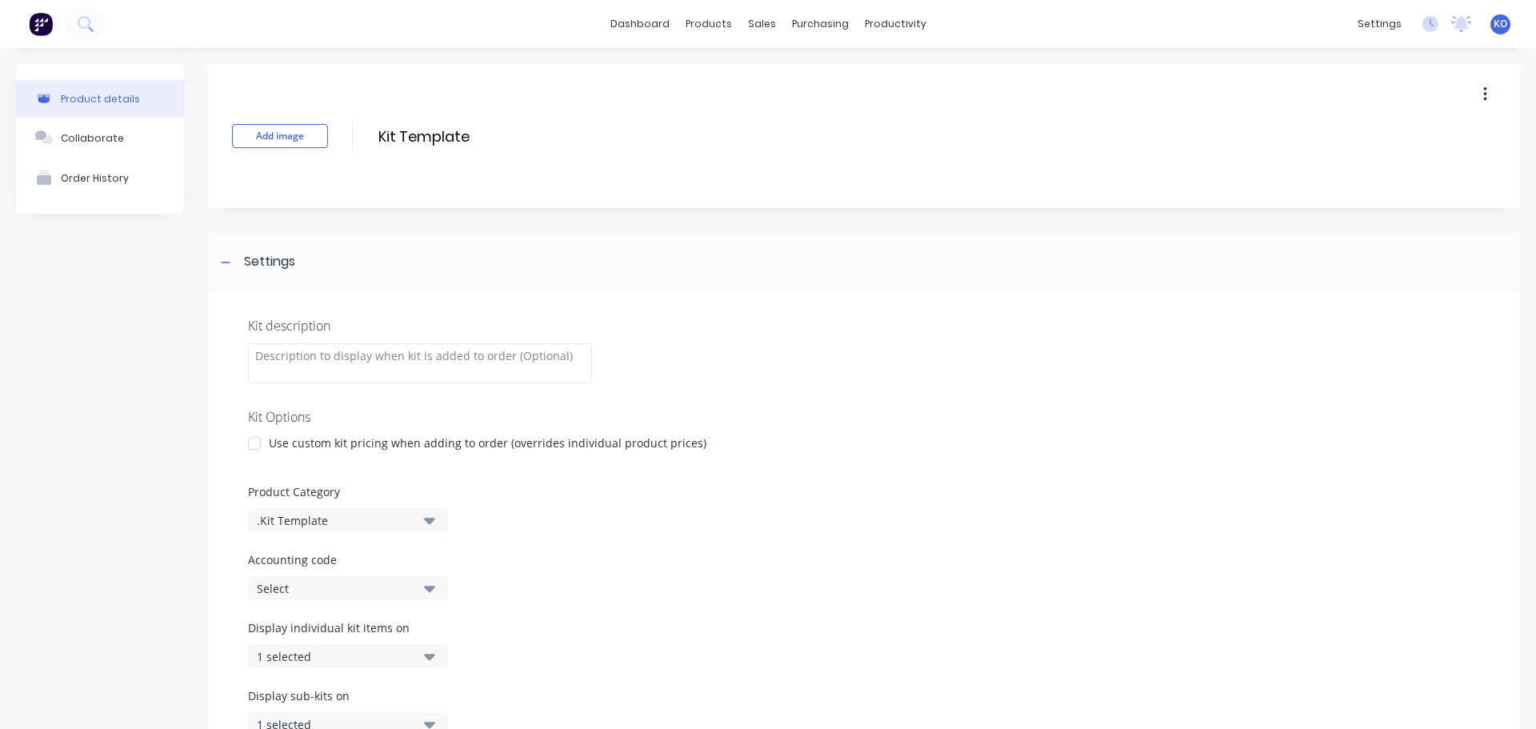
scroll to position [213, 0]
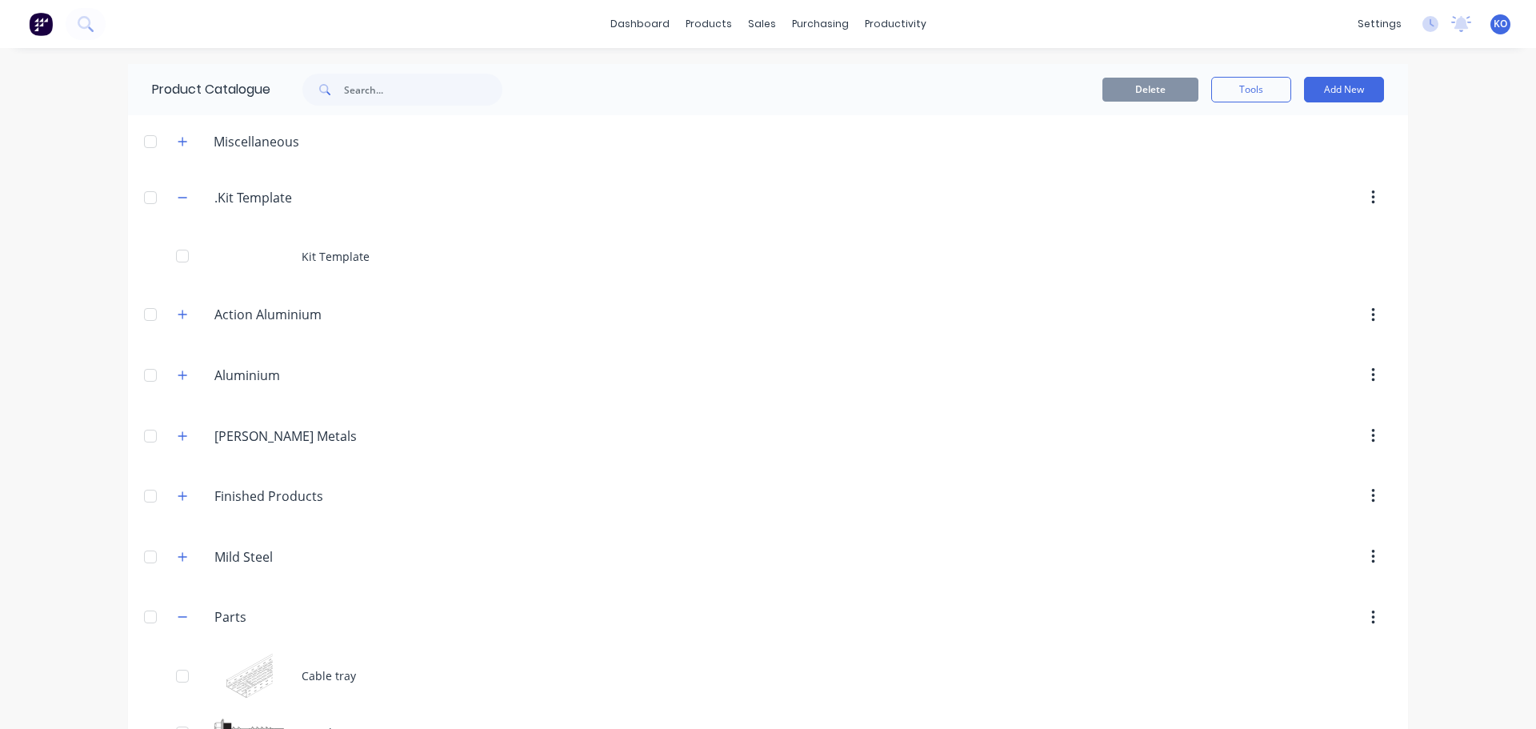
click at [201, 137] on div "Miscellaneous" at bounding box center [256, 141] width 111 height 19
drag, startPoint x: 190, startPoint y: 142, endPoint x: 182, endPoint y: 144, distance: 8.2
click at [190, 142] on div "Miscellaneous" at bounding box center [238, 141] width 147 height 20
click at [178, 145] on icon "button" at bounding box center [182, 141] width 9 height 9
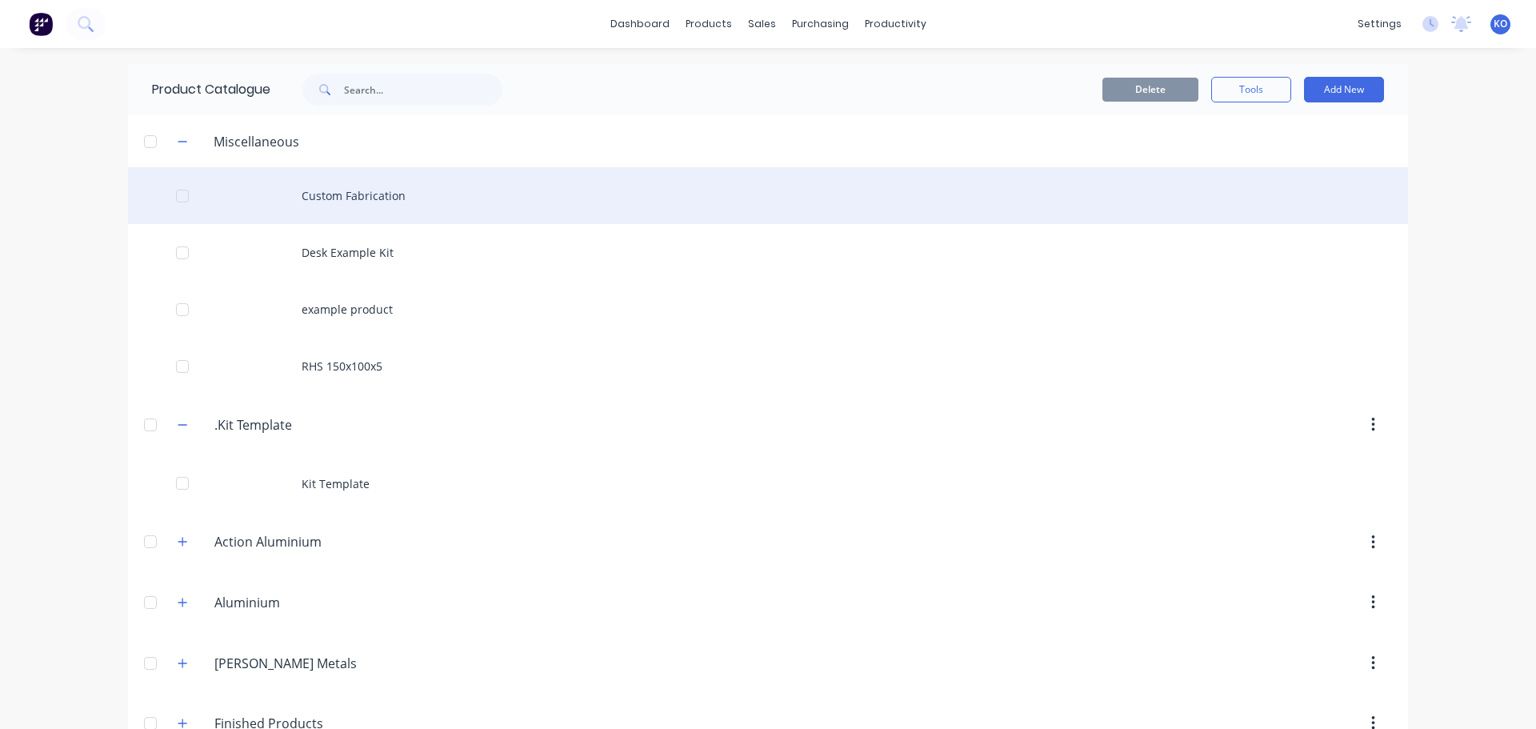
click at [306, 200] on div "Custom Fabrication" at bounding box center [768, 195] width 1280 height 57
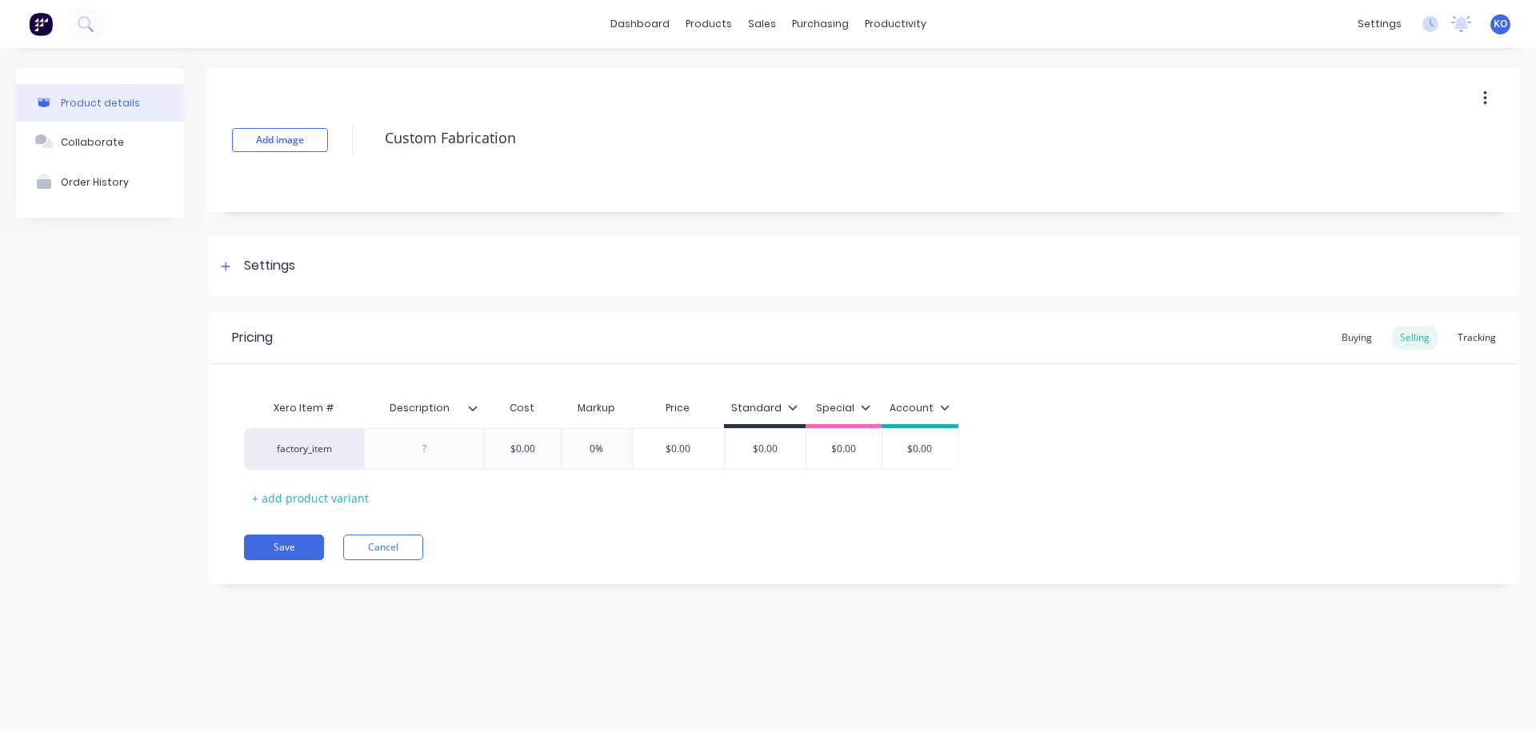
type textarea "x"
type input "$0.00"
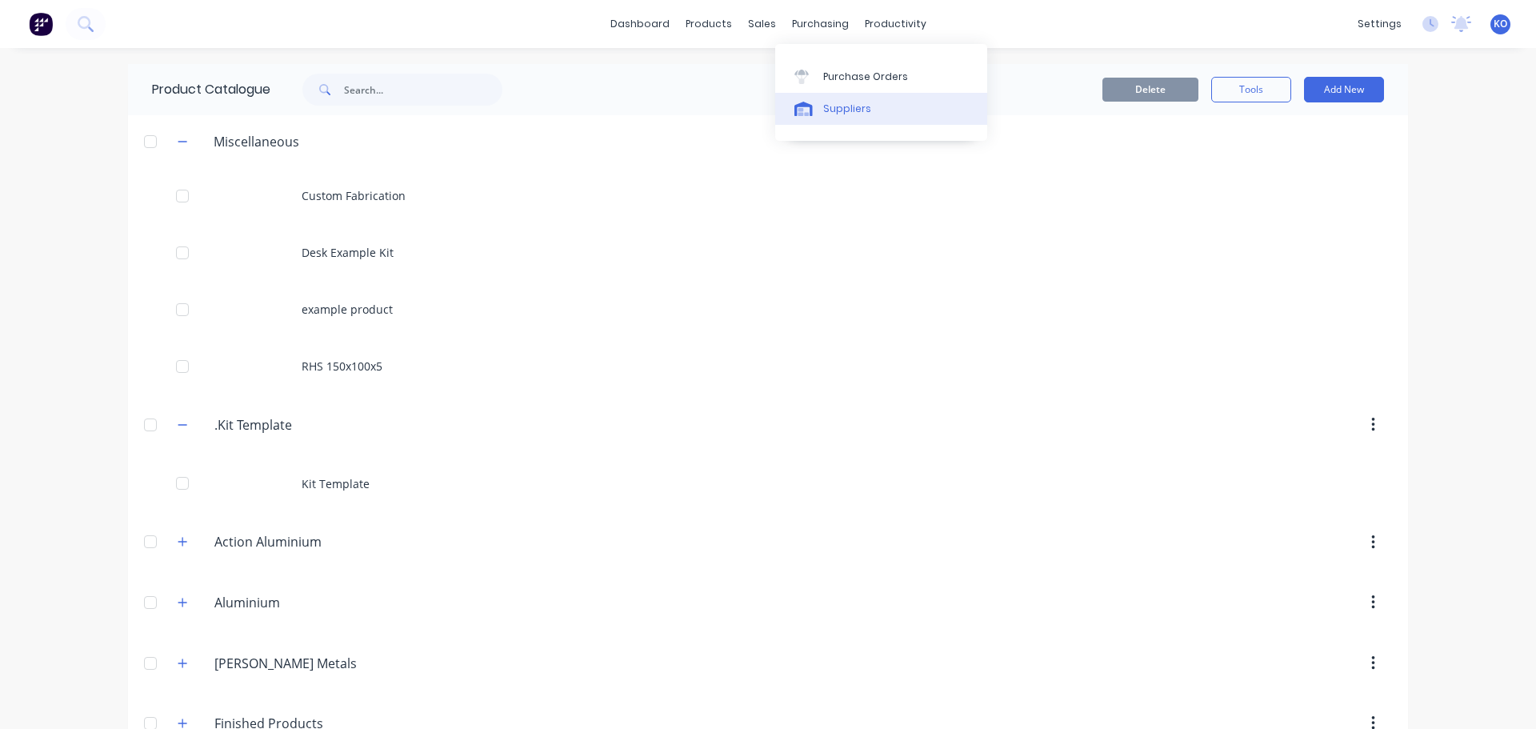
click at [814, 101] on link "Suppliers" at bounding box center [881, 109] width 212 height 32
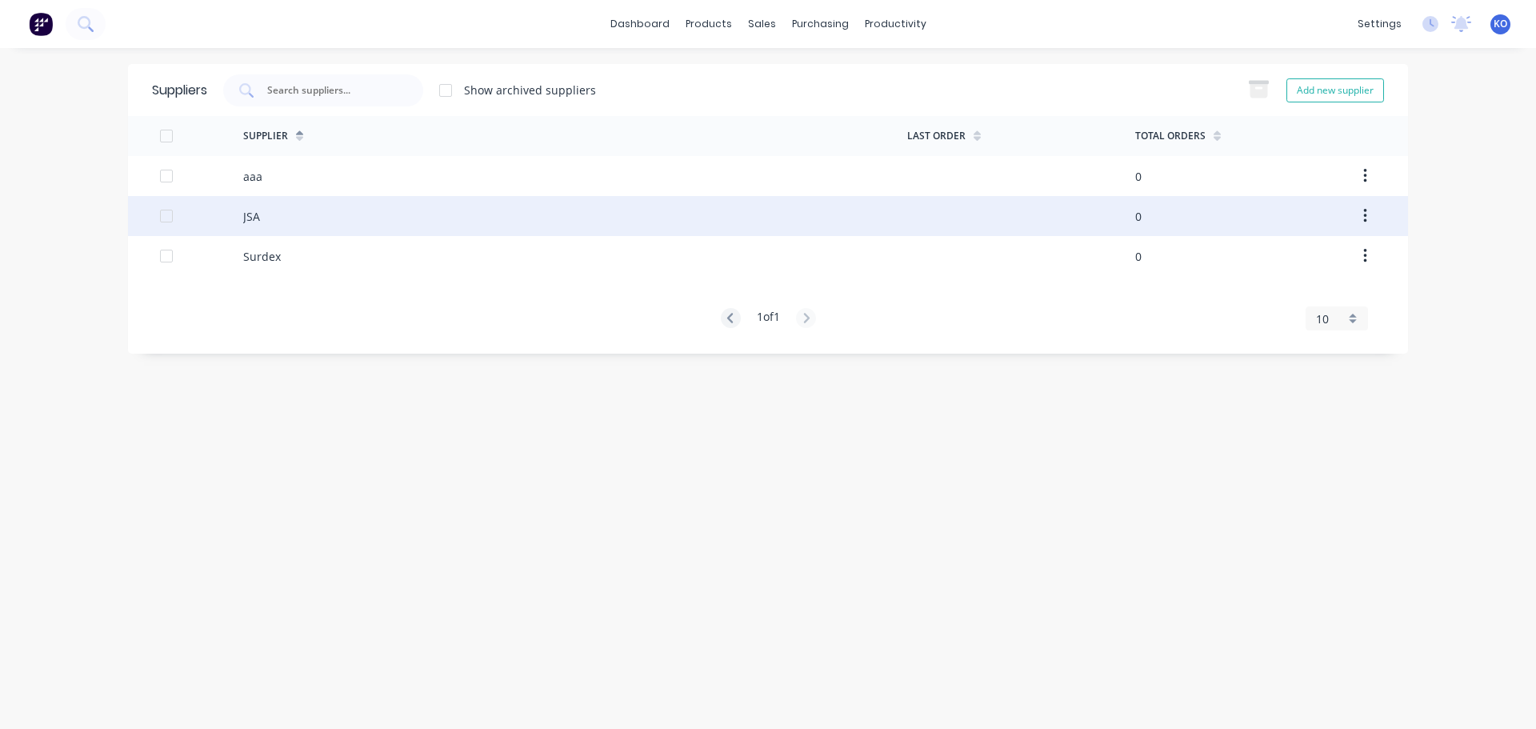
click at [464, 217] on div "JSA" at bounding box center [575, 216] width 664 height 40
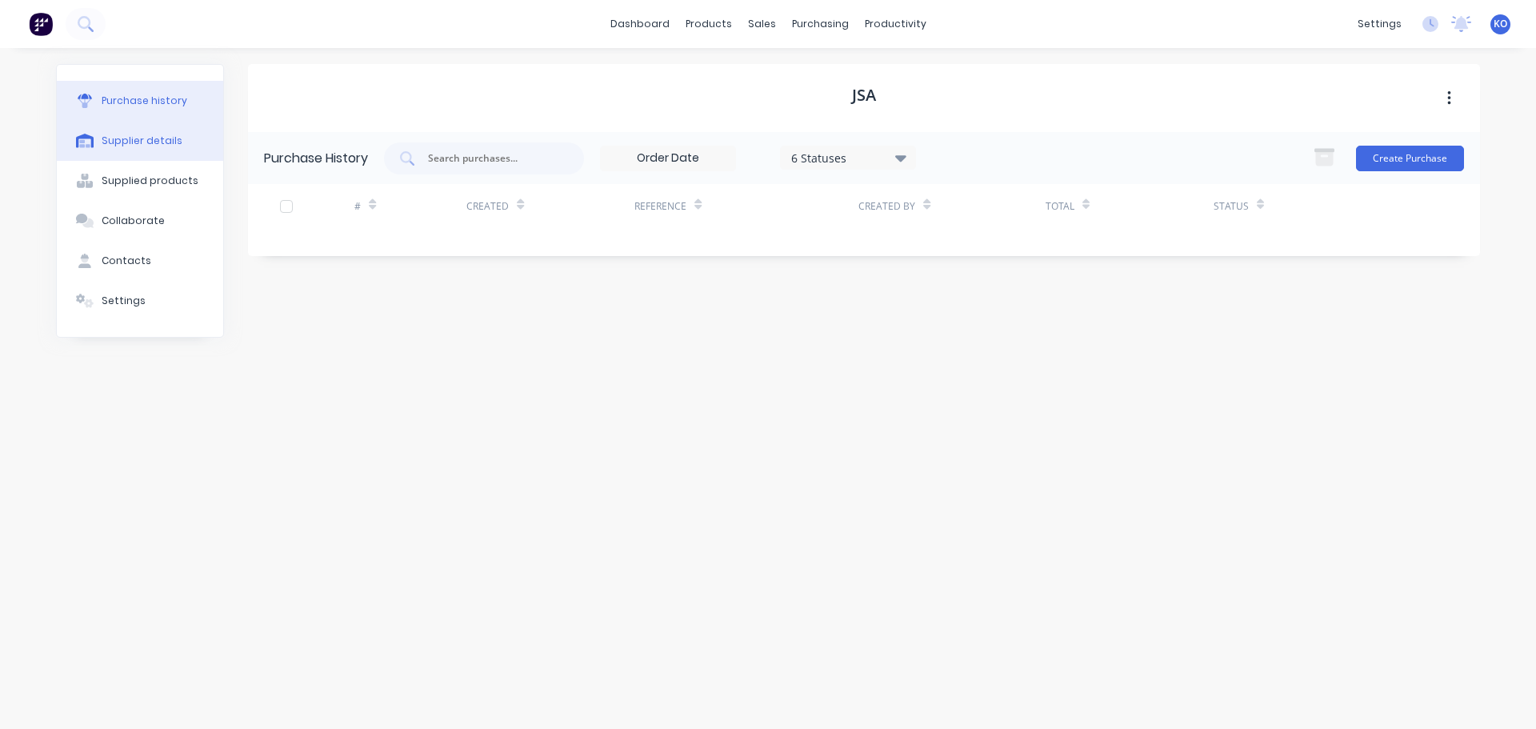
click at [126, 147] on div "Supplier details" at bounding box center [142, 141] width 81 height 14
select select "AU"
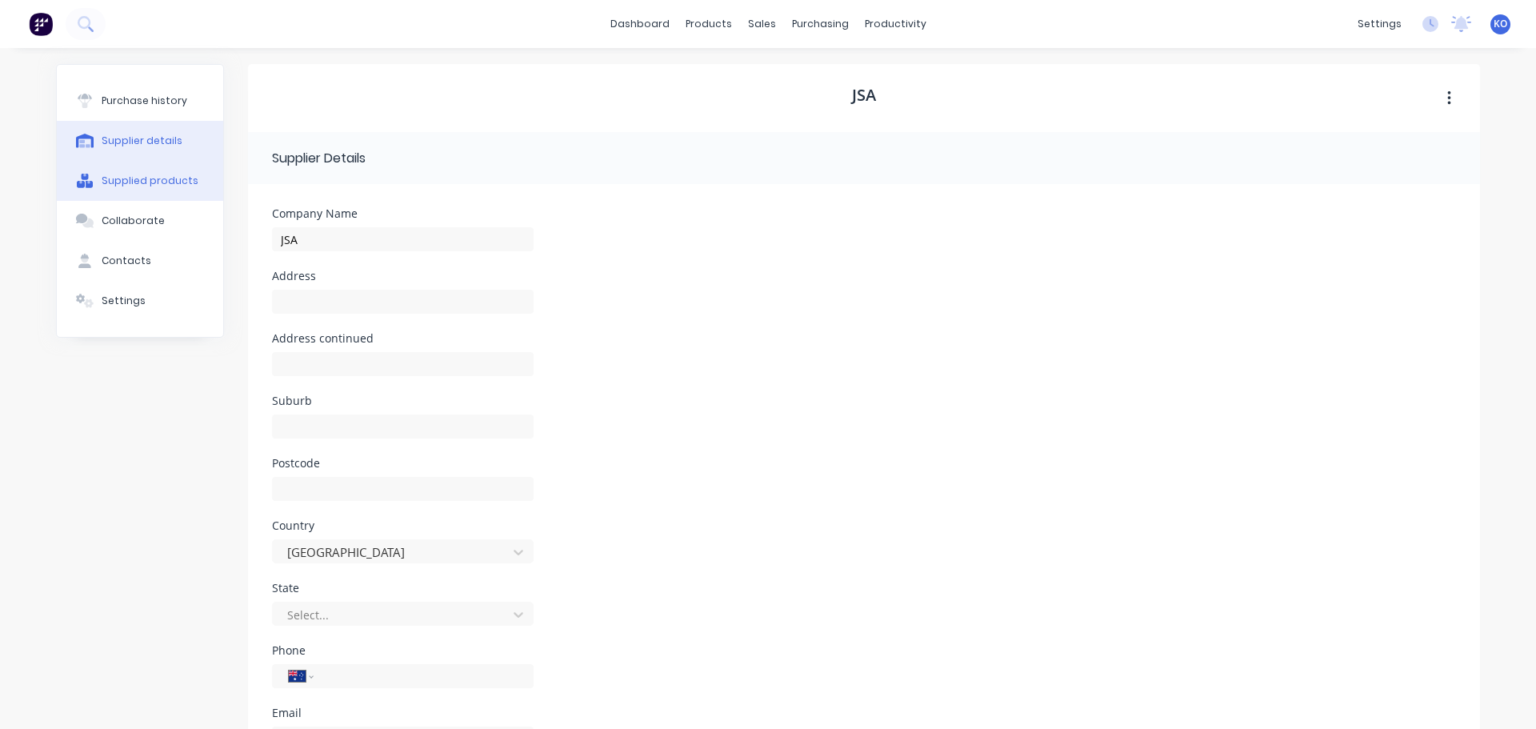
click at [128, 176] on div "Supplied products" at bounding box center [150, 181] width 97 height 14
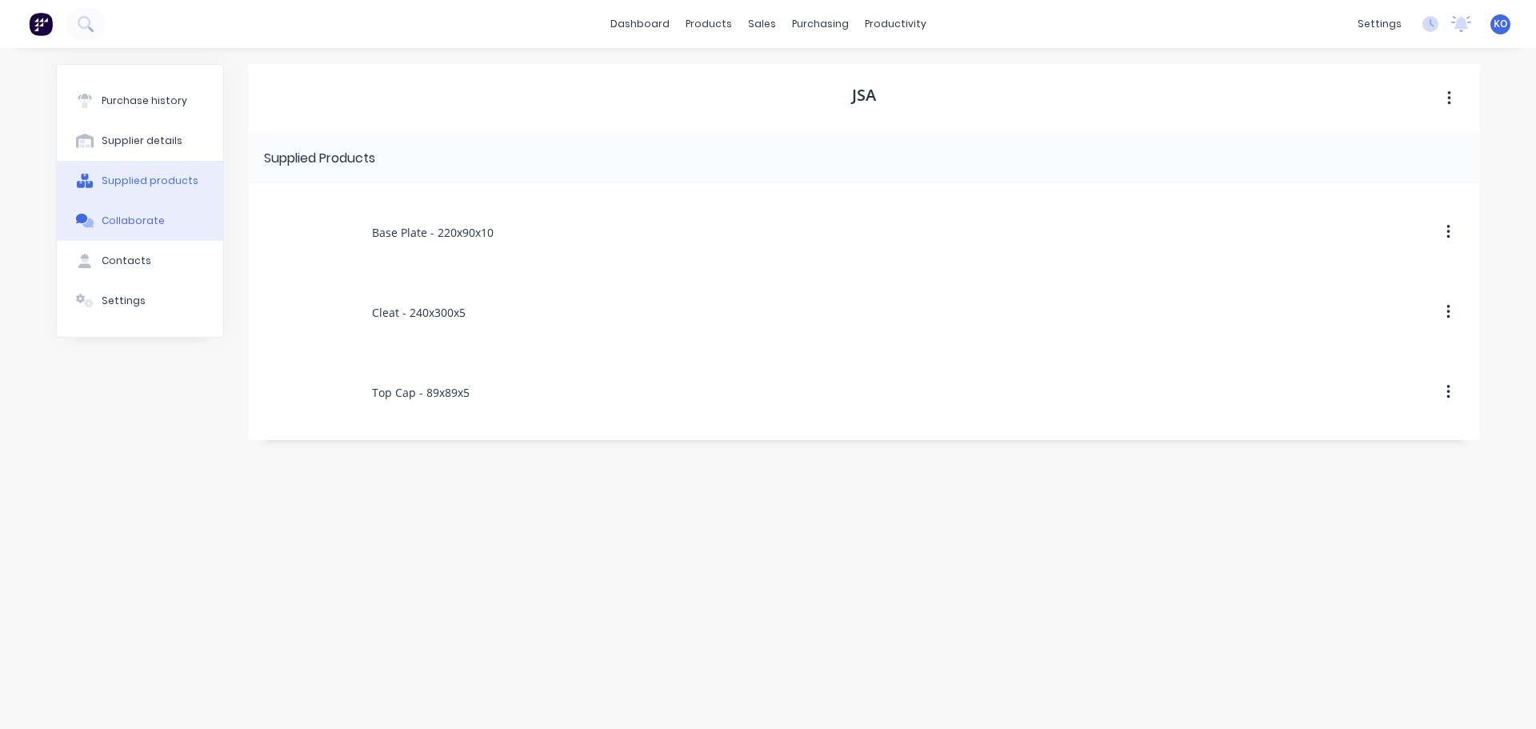
click at [118, 210] on button "Collaborate" at bounding box center [140, 221] width 166 height 40
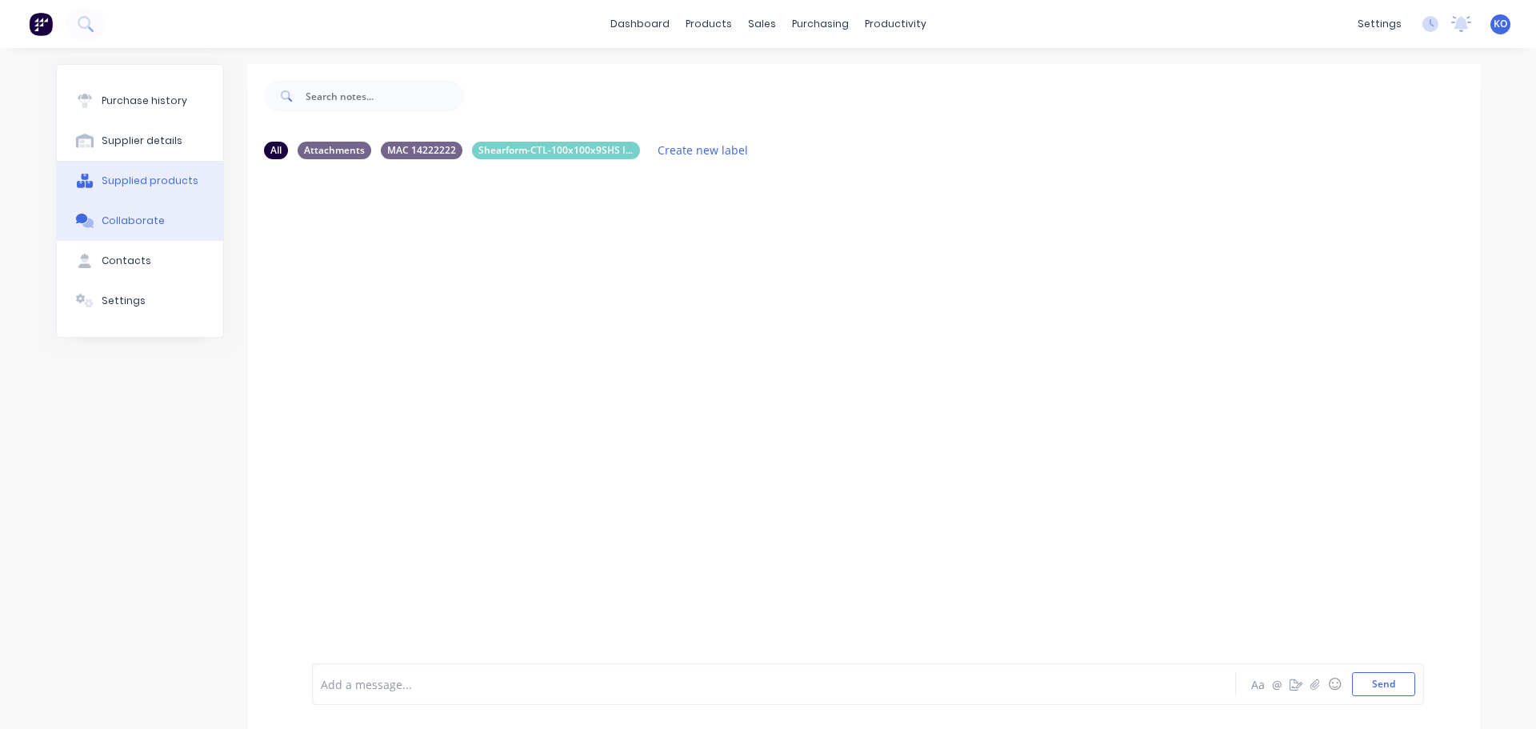
click at [136, 182] on div "Supplied products" at bounding box center [150, 181] width 97 height 14
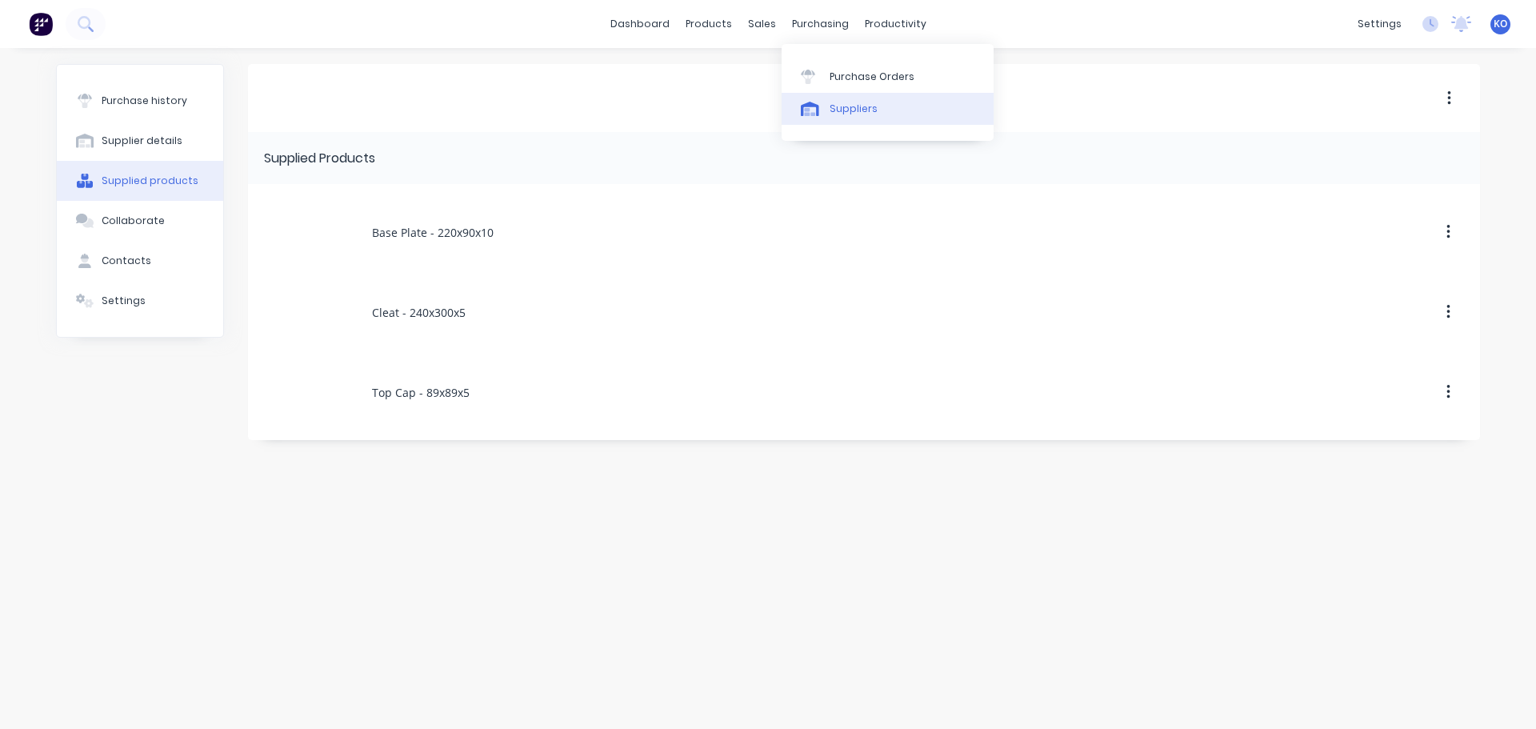
click at [818, 106] on icon at bounding box center [810, 109] width 18 height 14
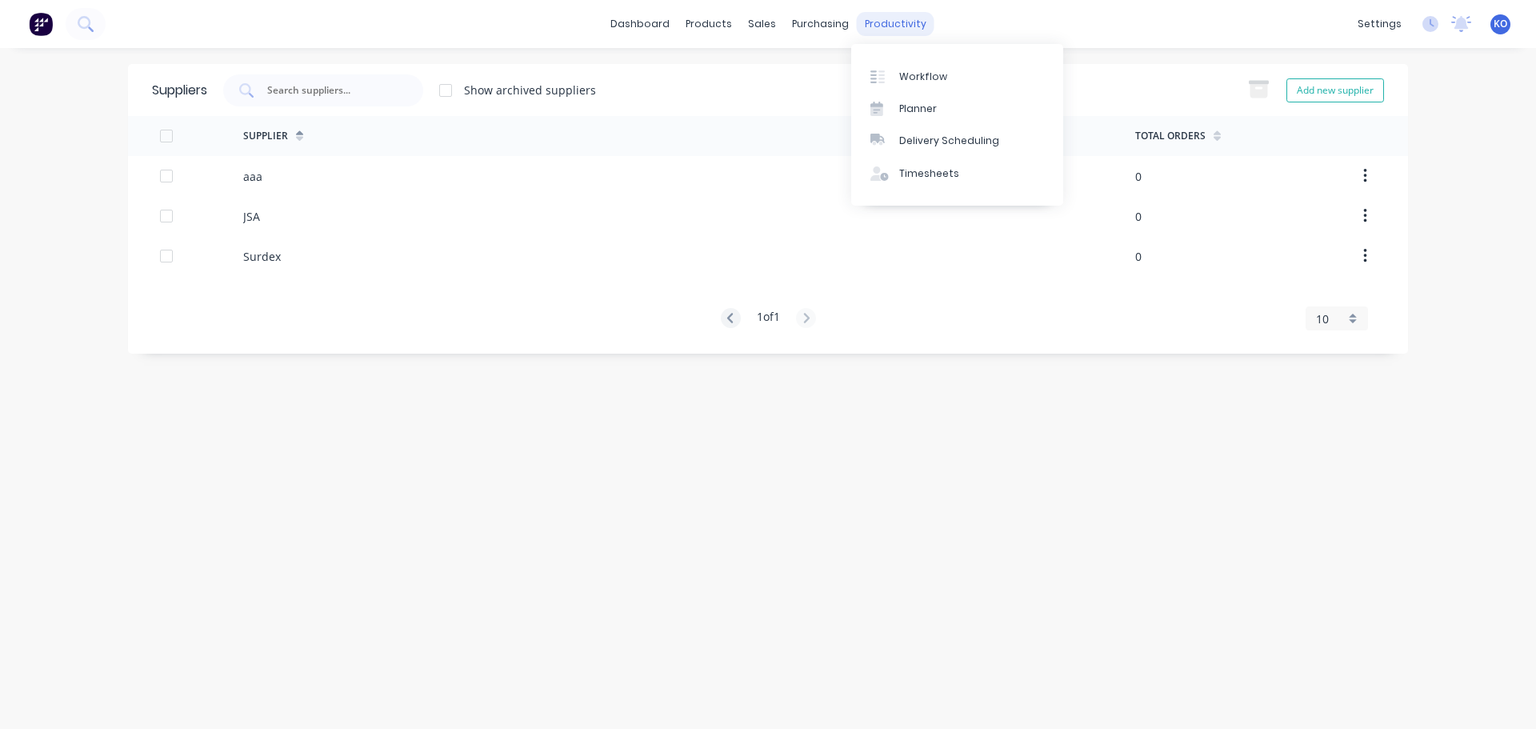
click at [883, 26] on div "productivity" at bounding box center [896, 24] width 78 height 24
click at [719, 30] on div "products" at bounding box center [709, 24] width 62 height 24
click at [745, 102] on div "Materials" at bounding box center [754, 109] width 48 height 14
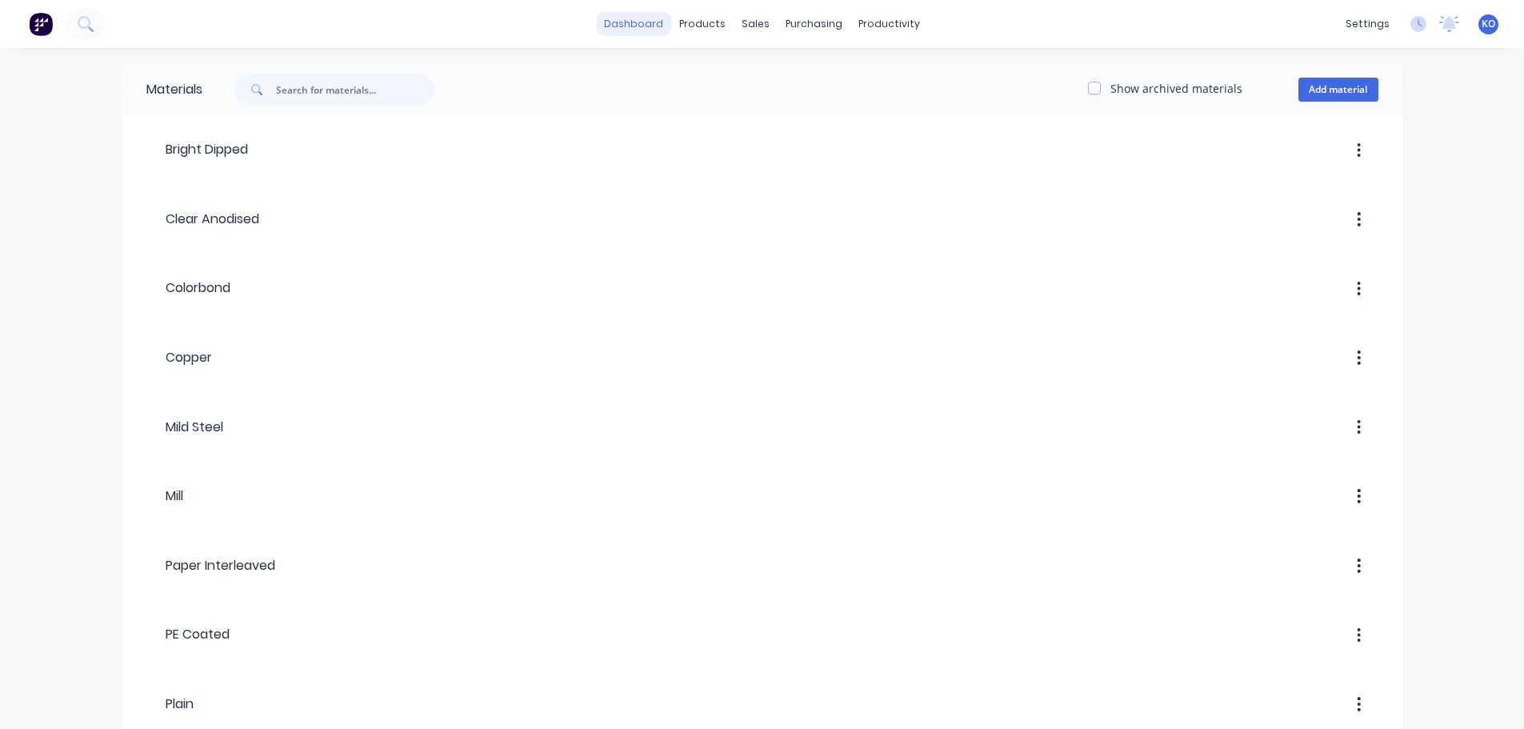
click at [615, 22] on link "dashboard" at bounding box center [633, 24] width 75 height 24
click at [53, 16] on button at bounding box center [41, 24] width 34 height 32
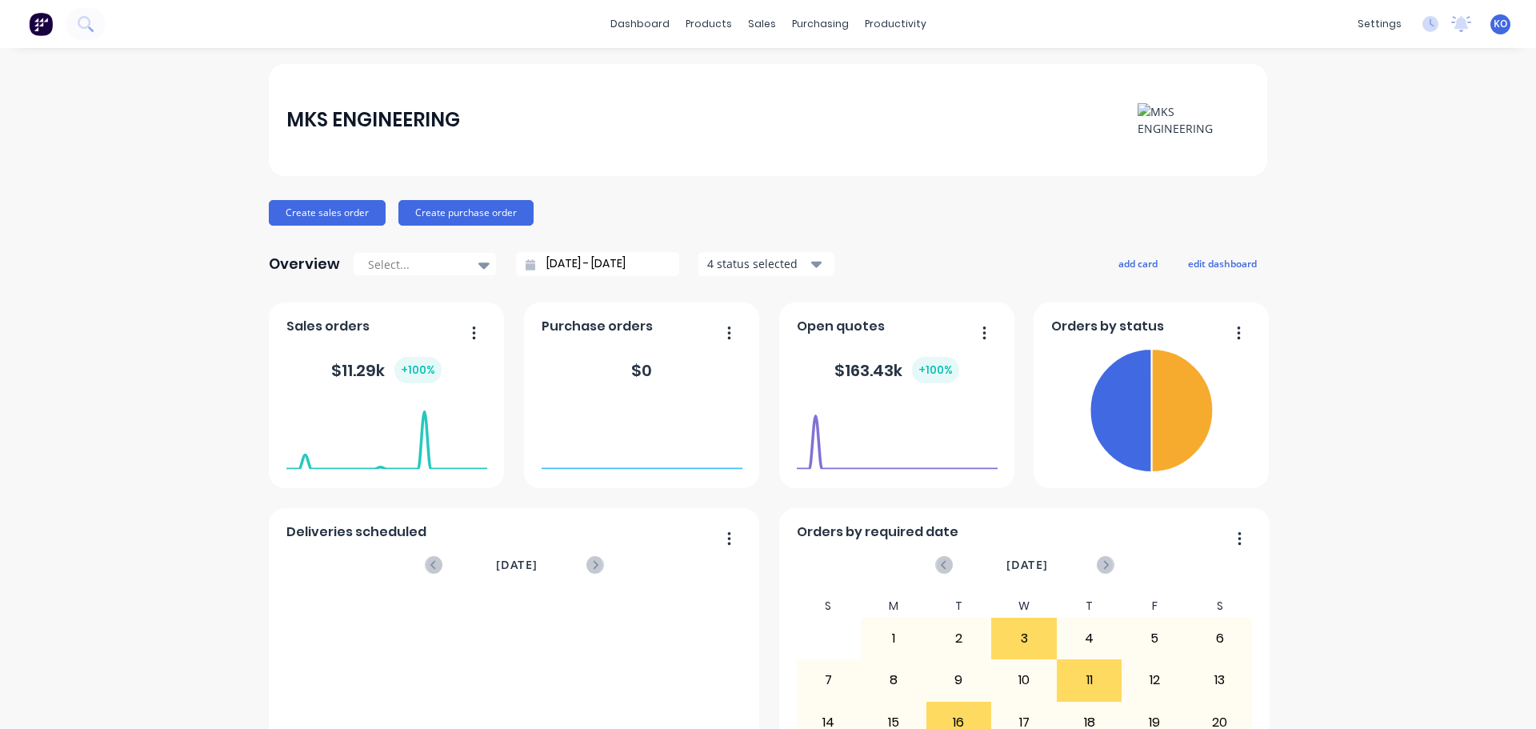
click at [387, 363] on div "$ 11.29k + 100 %" at bounding box center [386, 370] width 110 height 26
click at [394, 366] on div "+ 100 %" at bounding box center [417, 370] width 47 height 26
click at [410, 435] on foreignobject at bounding box center [386, 436] width 201 height 68
click at [639, 34] on link "dashboard" at bounding box center [639, 24] width 75 height 24
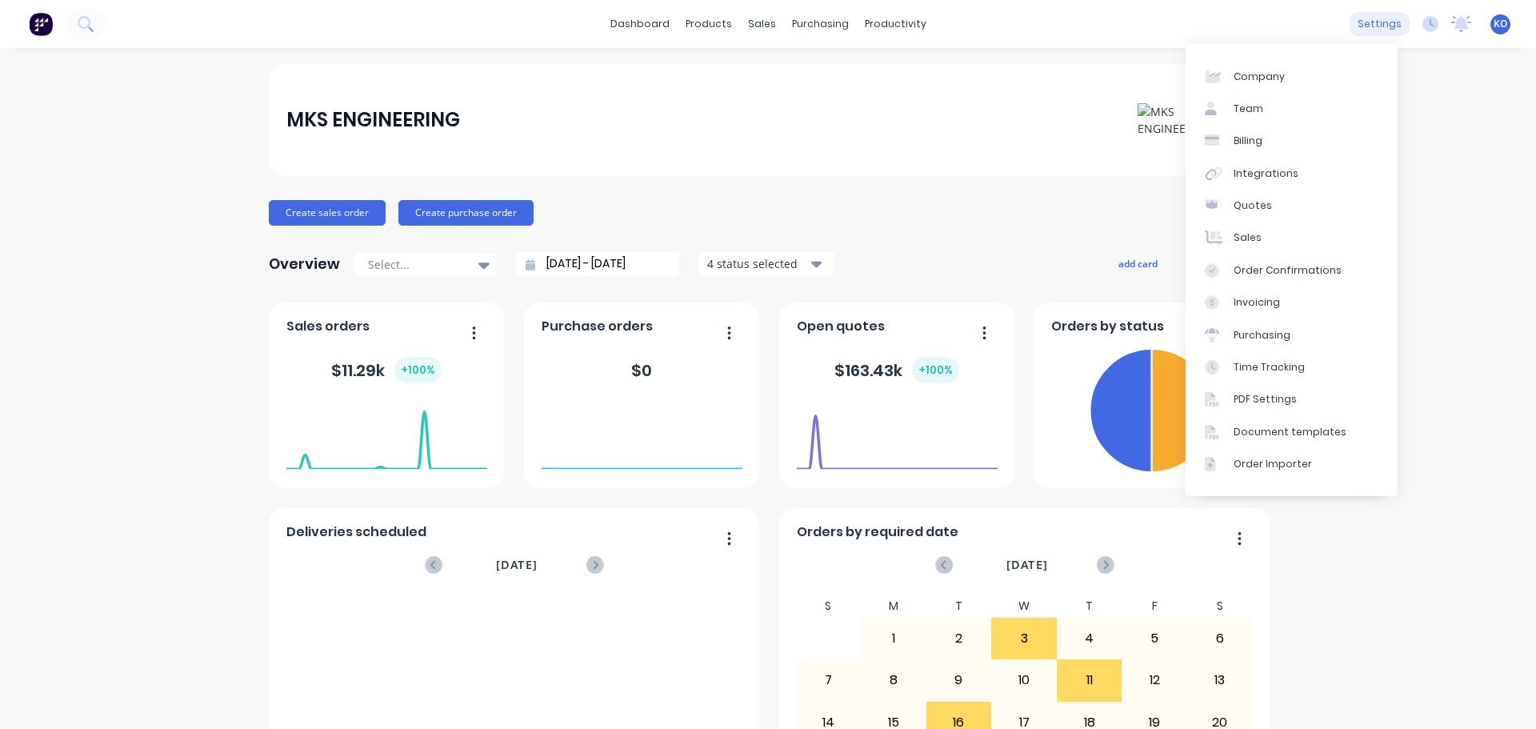
click at [1380, 30] on div "settings" at bounding box center [1380, 24] width 60 height 24
click at [1282, 88] on link "Company" at bounding box center [1292, 76] width 212 height 32
select select "AU"
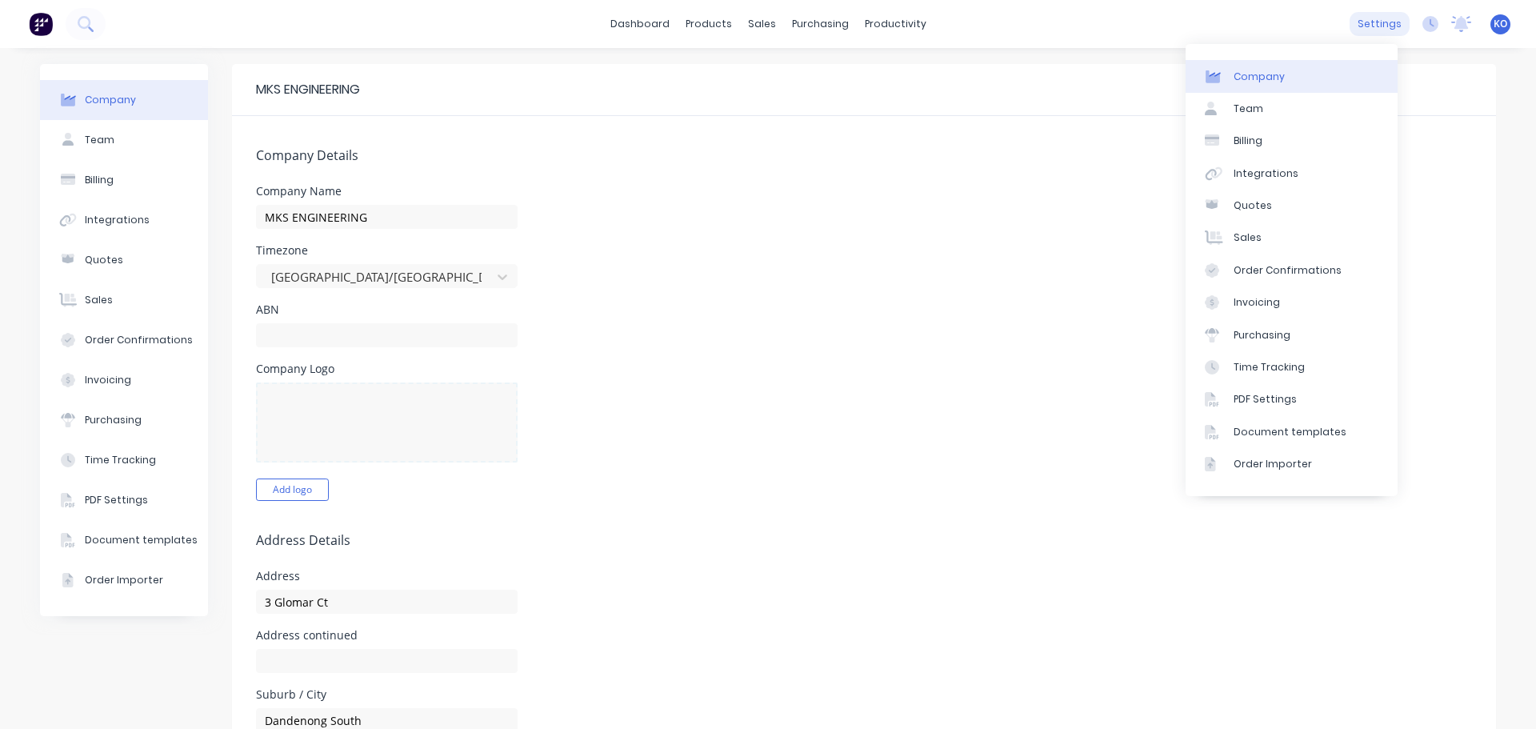
drag, startPoint x: 1398, startPoint y: 11, endPoint x: 1391, endPoint y: 18, distance: 9.1
click at [1398, 12] on div "dashboard products sales purchasing productivity dashboard products Product Cat…" at bounding box center [768, 24] width 1536 height 48
click at [1025, 273] on div "Timezone [GEOGRAPHIC_DATA]/[GEOGRAPHIC_DATA]" at bounding box center [864, 266] width 1216 height 43
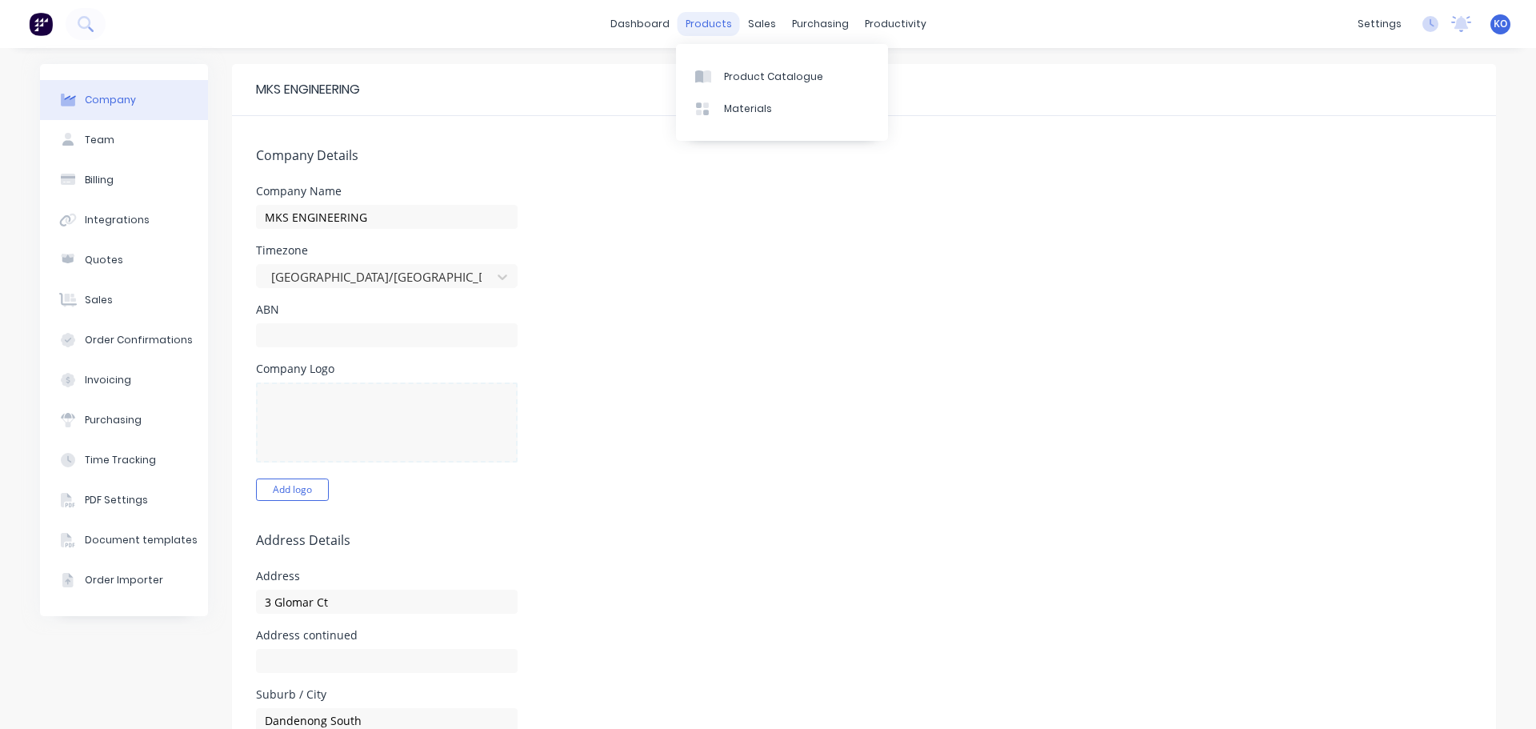
click at [691, 25] on div "products" at bounding box center [709, 24] width 62 height 24
click at [728, 98] on link "Materials" at bounding box center [782, 109] width 212 height 32
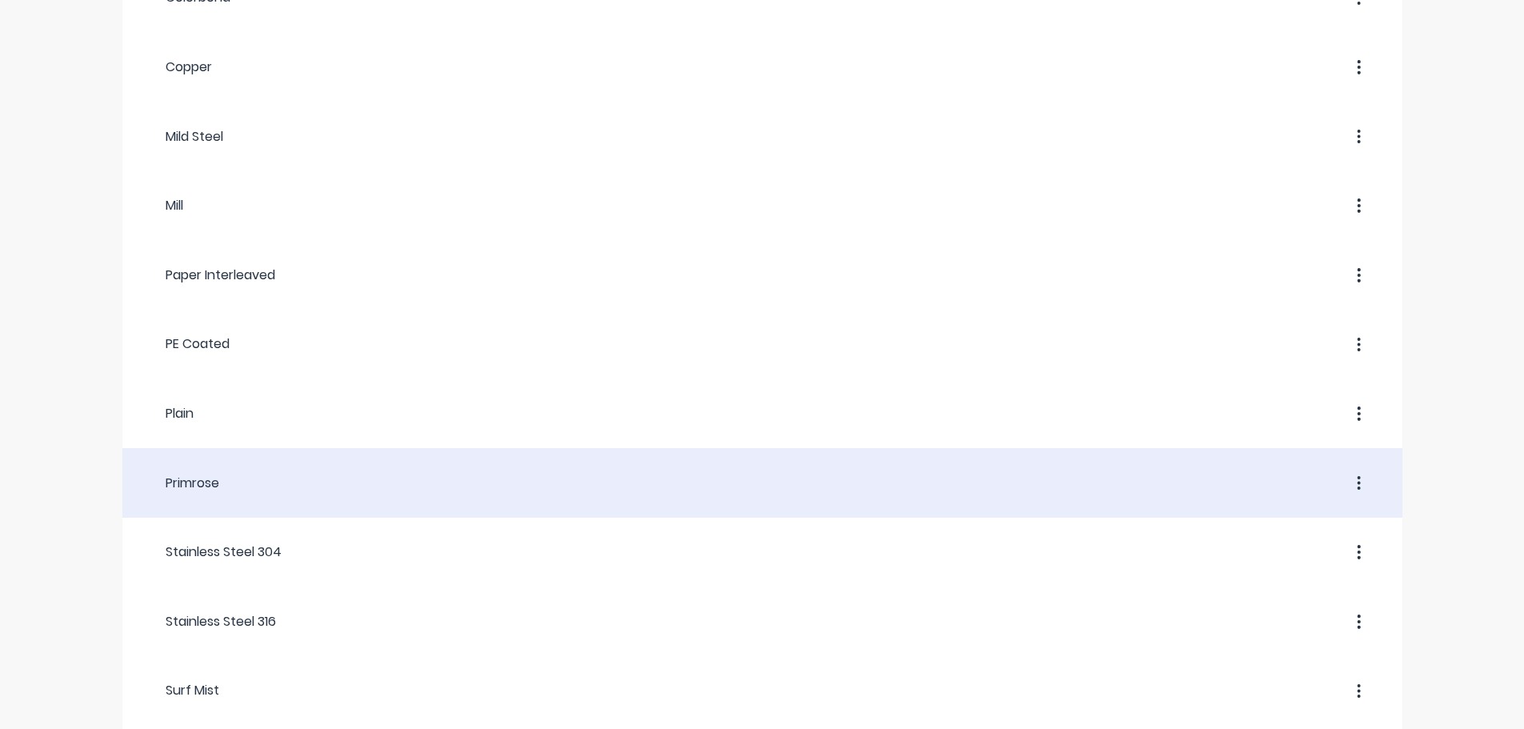
scroll to position [213, 0]
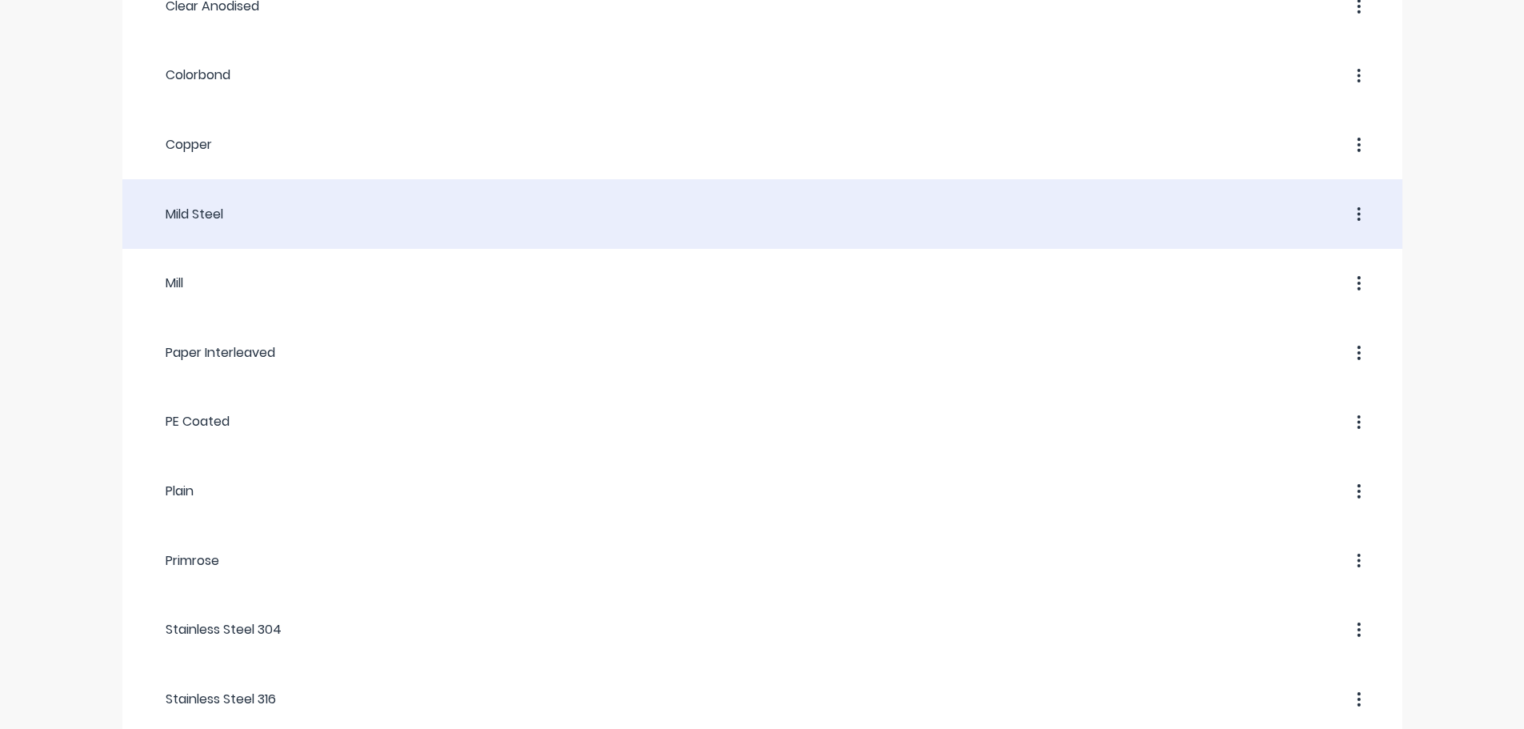
click at [372, 246] on div "Mild Steel" at bounding box center [762, 214] width 1280 height 70
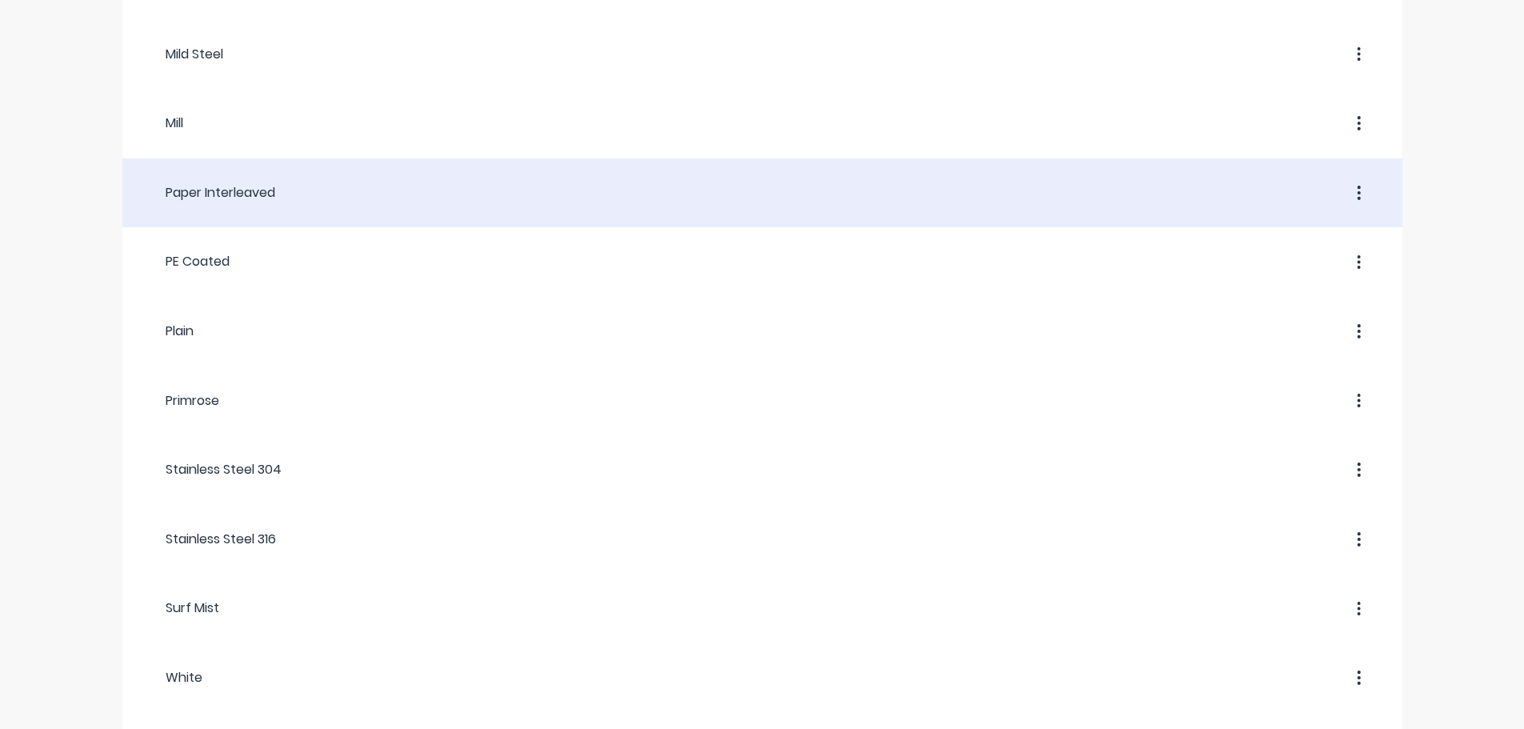
scroll to position [358, 0]
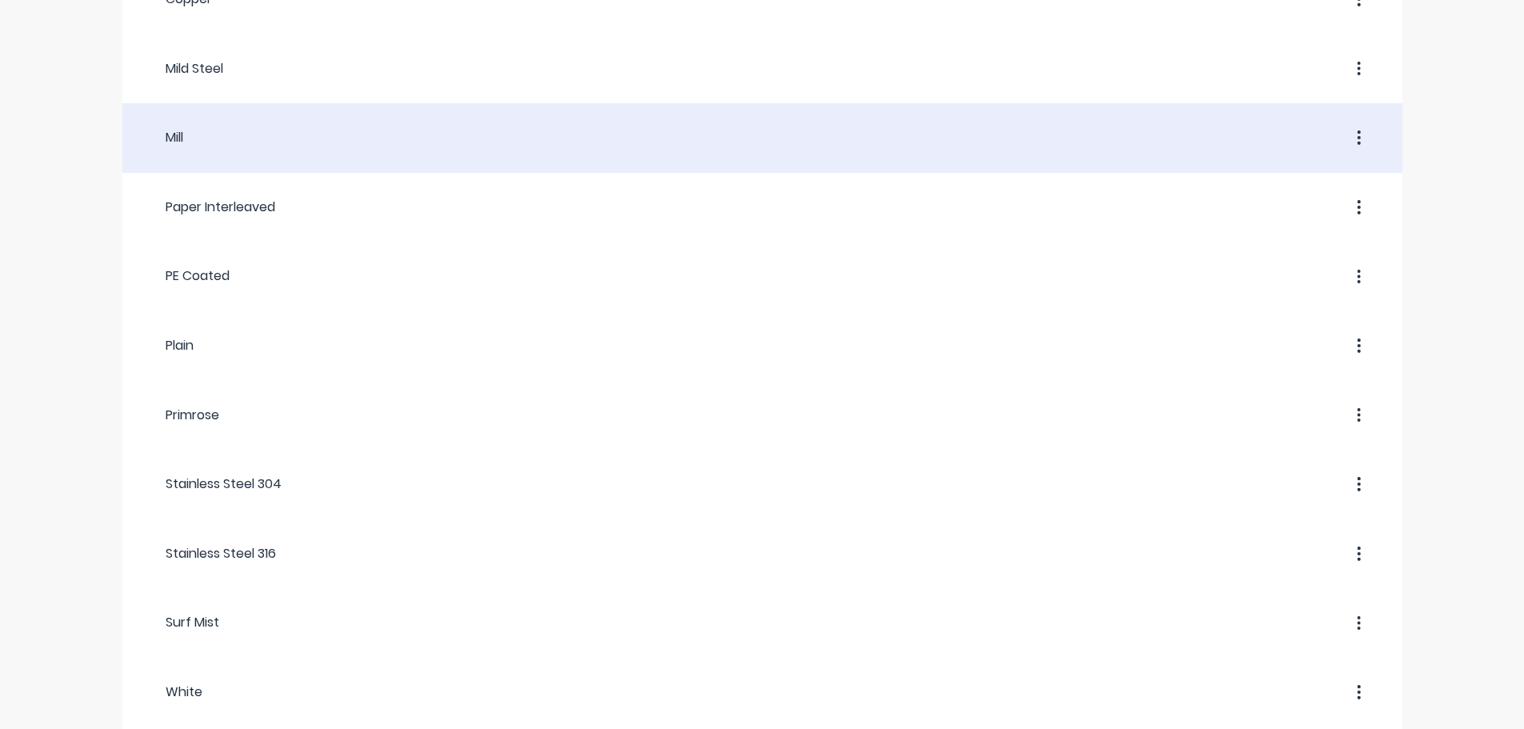
click at [258, 149] on div at bounding box center [780, 137] width 1195 height 29
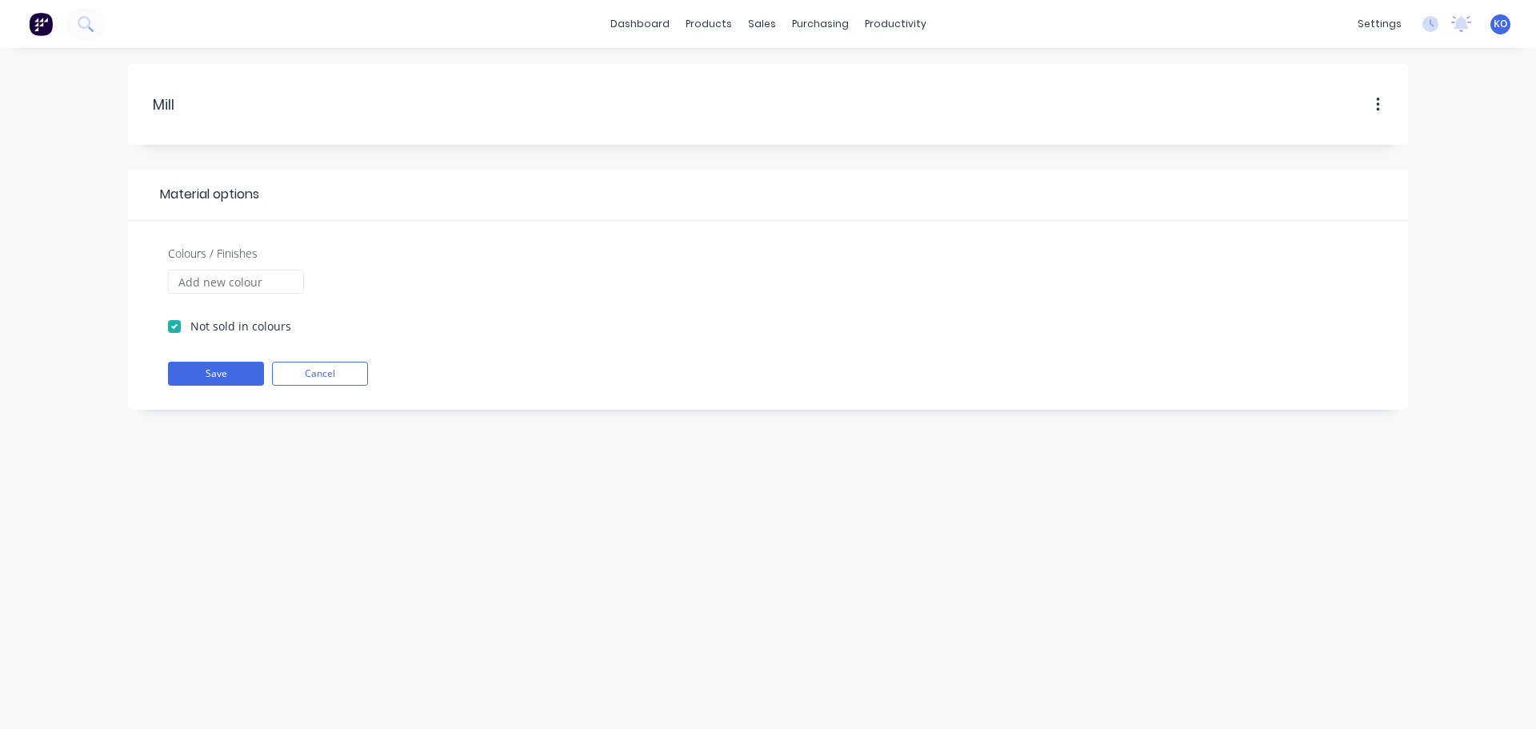
drag, startPoint x: 350, startPoint y: 207, endPoint x: 330, endPoint y: 234, distance: 33.1
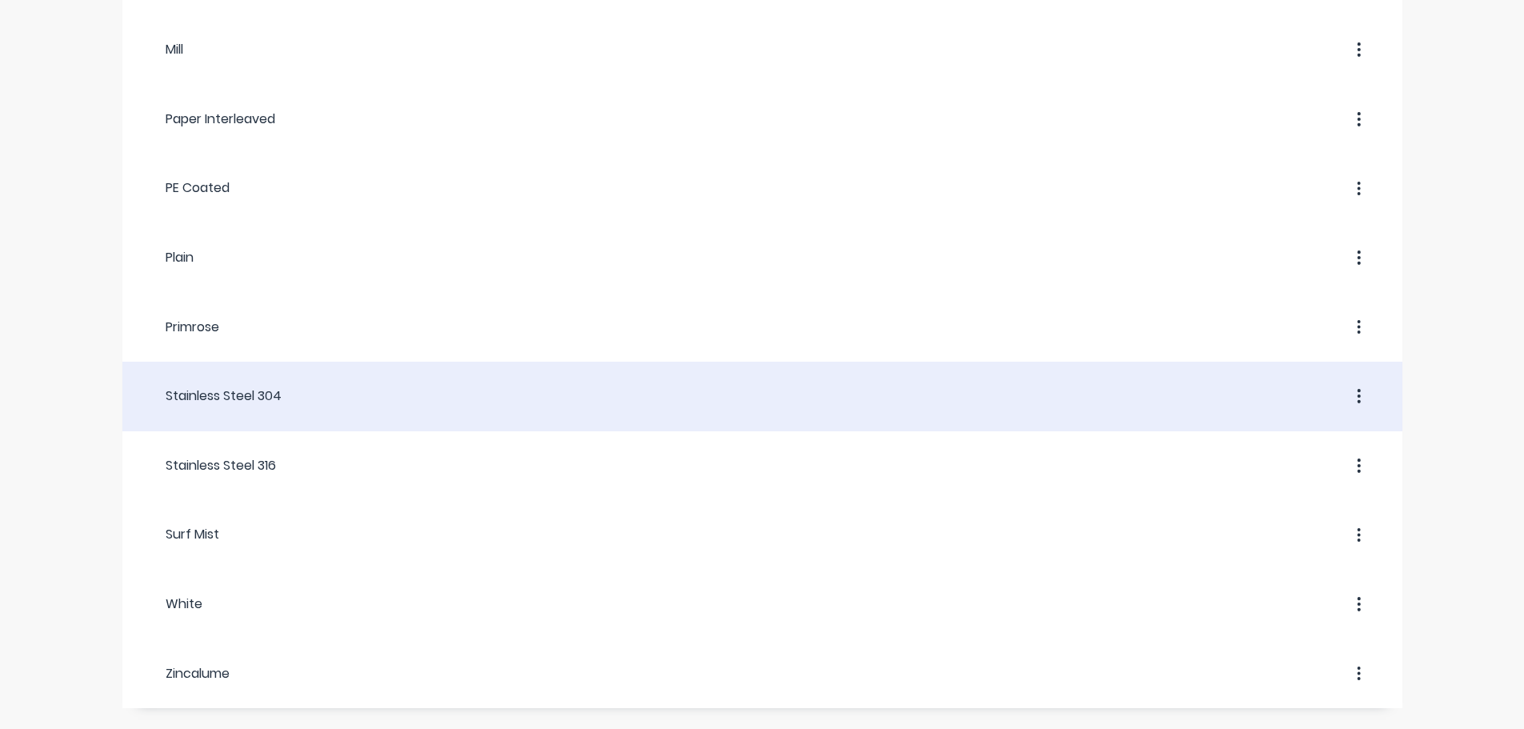
scroll to position [466, 0]
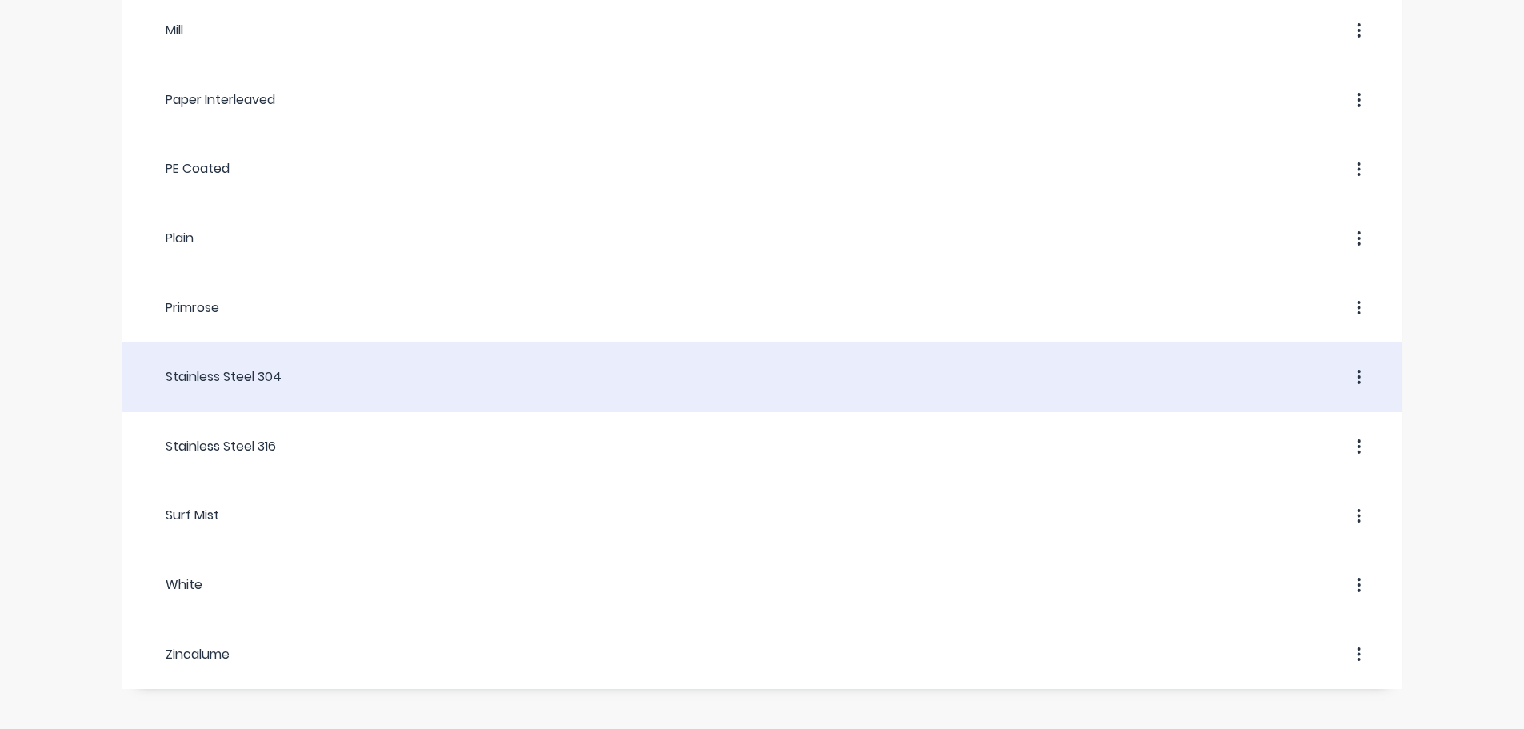
click at [265, 382] on div "Stainless Steel 304" at bounding box center [213, 376] width 135 height 19
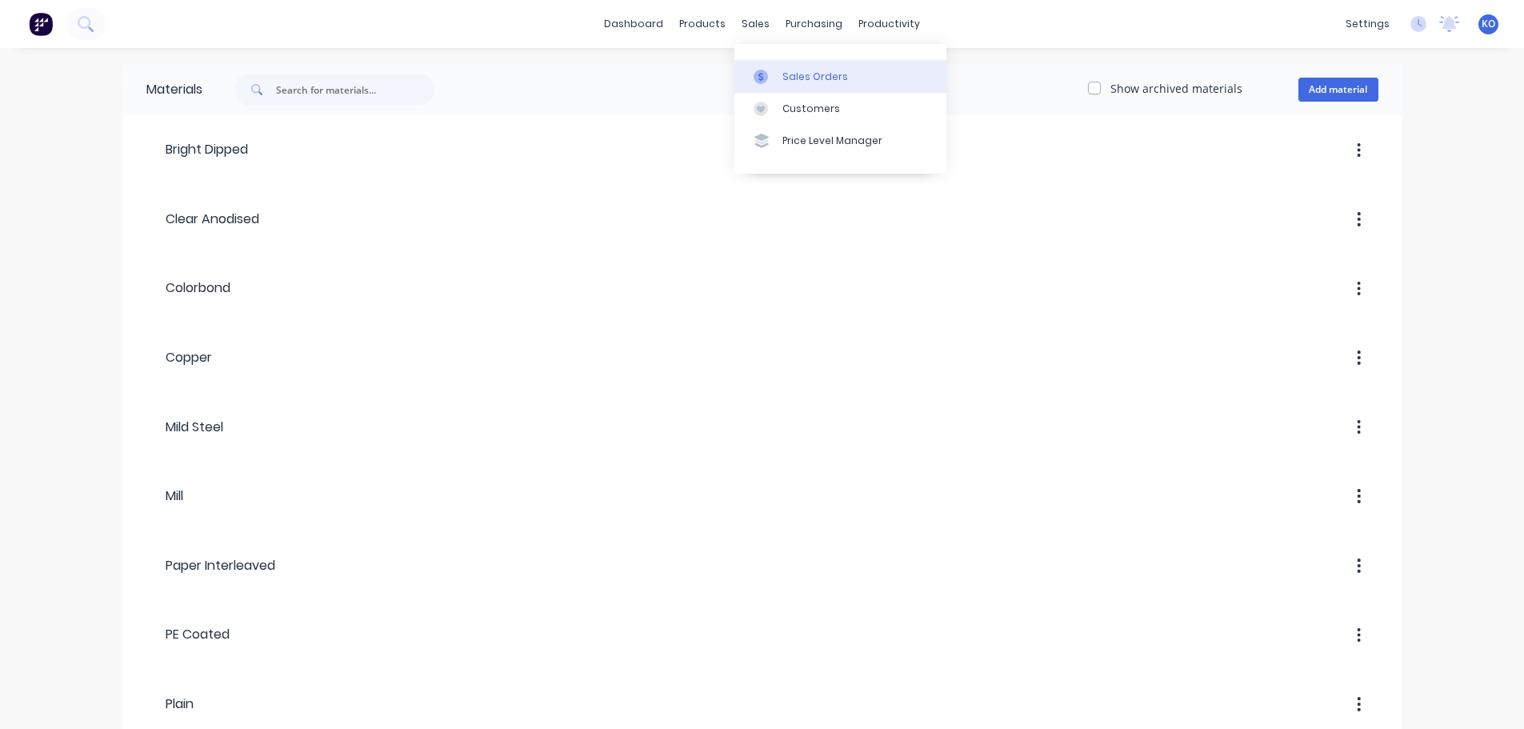
click at [750, 70] on link "Sales Orders" at bounding box center [840, 76] width 212 height 32
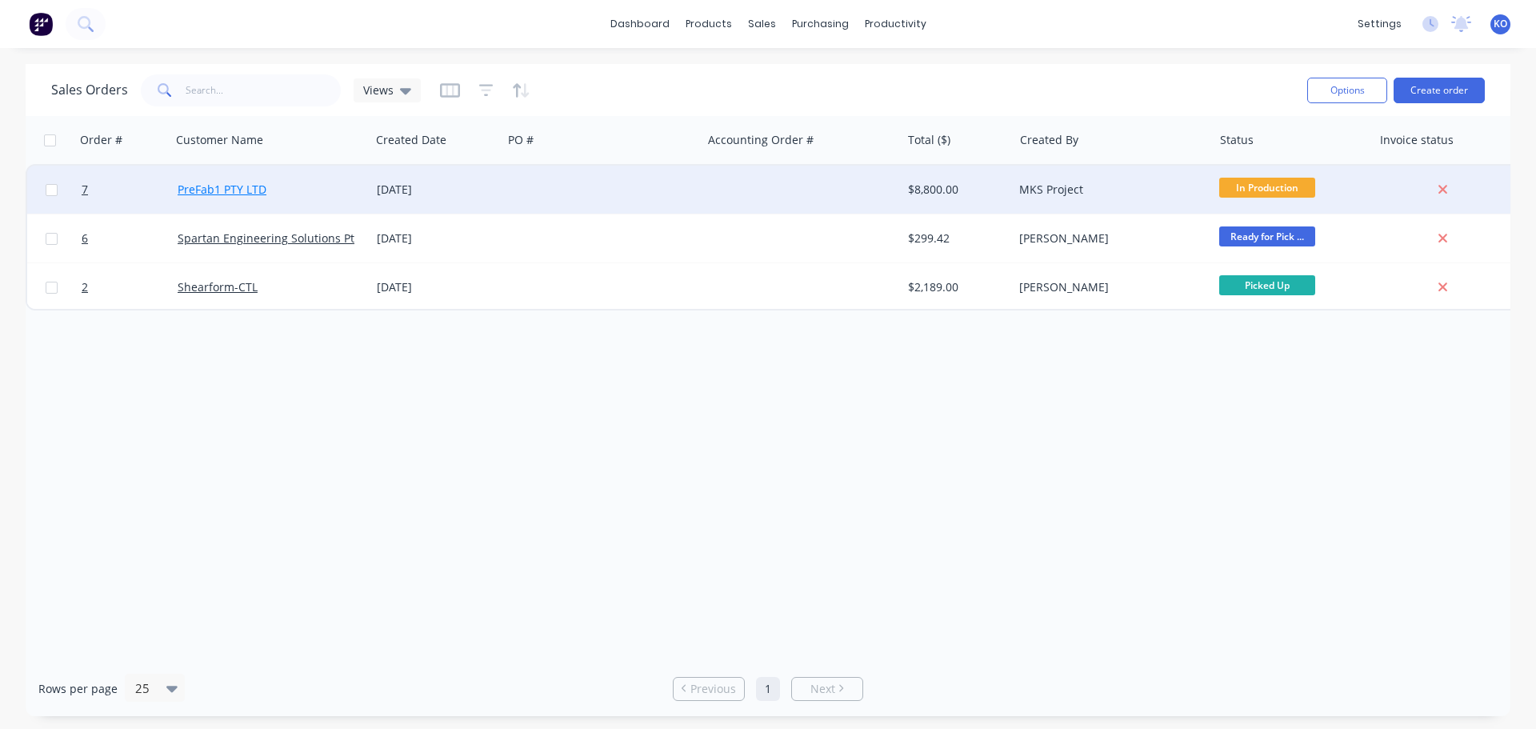
click at [222, 182] on link "PreFab1 PTY LTD" at bounding box center [222, 189] width 89 height 15
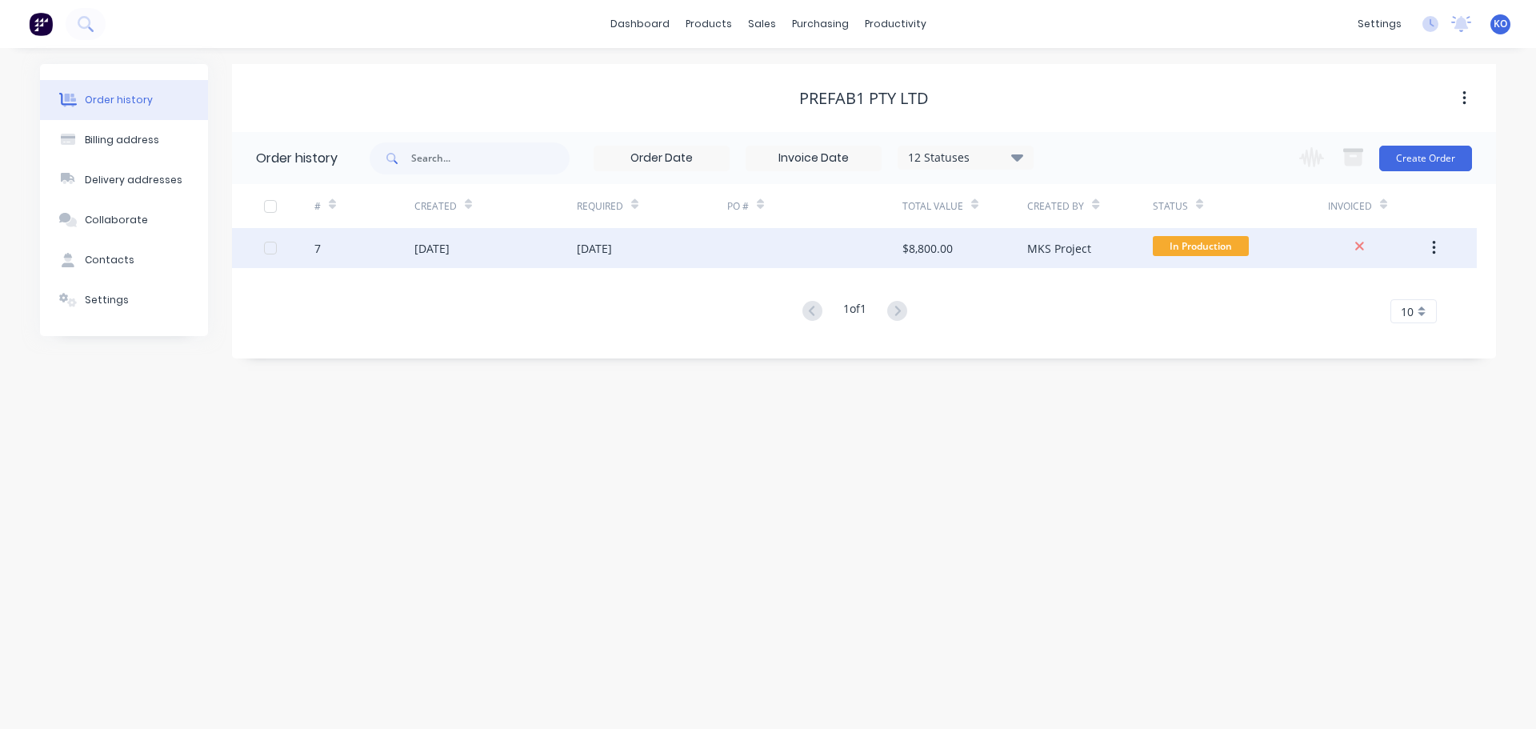
click at [446, 246] on div "[DATE]" at bounding box center [431, 248] width 35 height 17
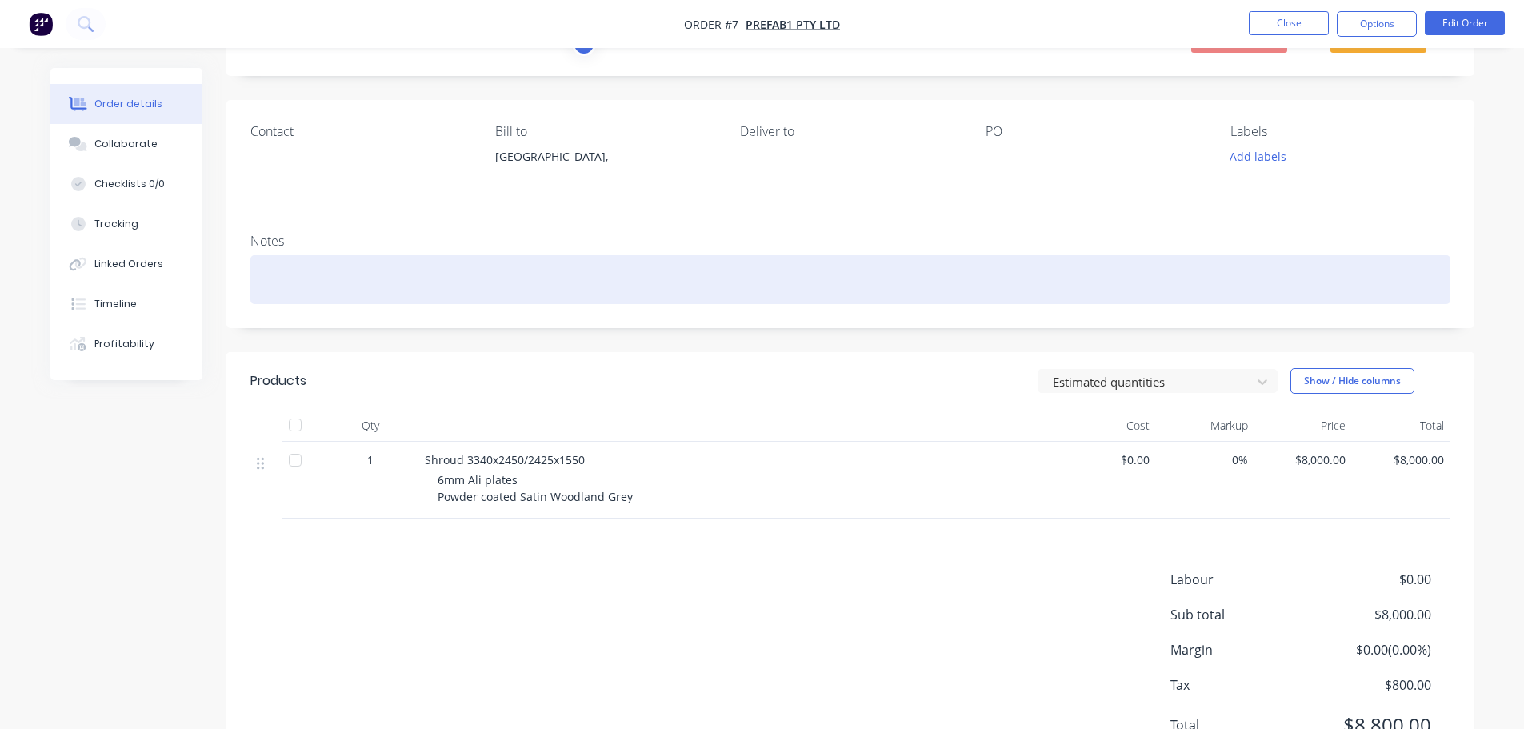
scroll to position [151, 0]
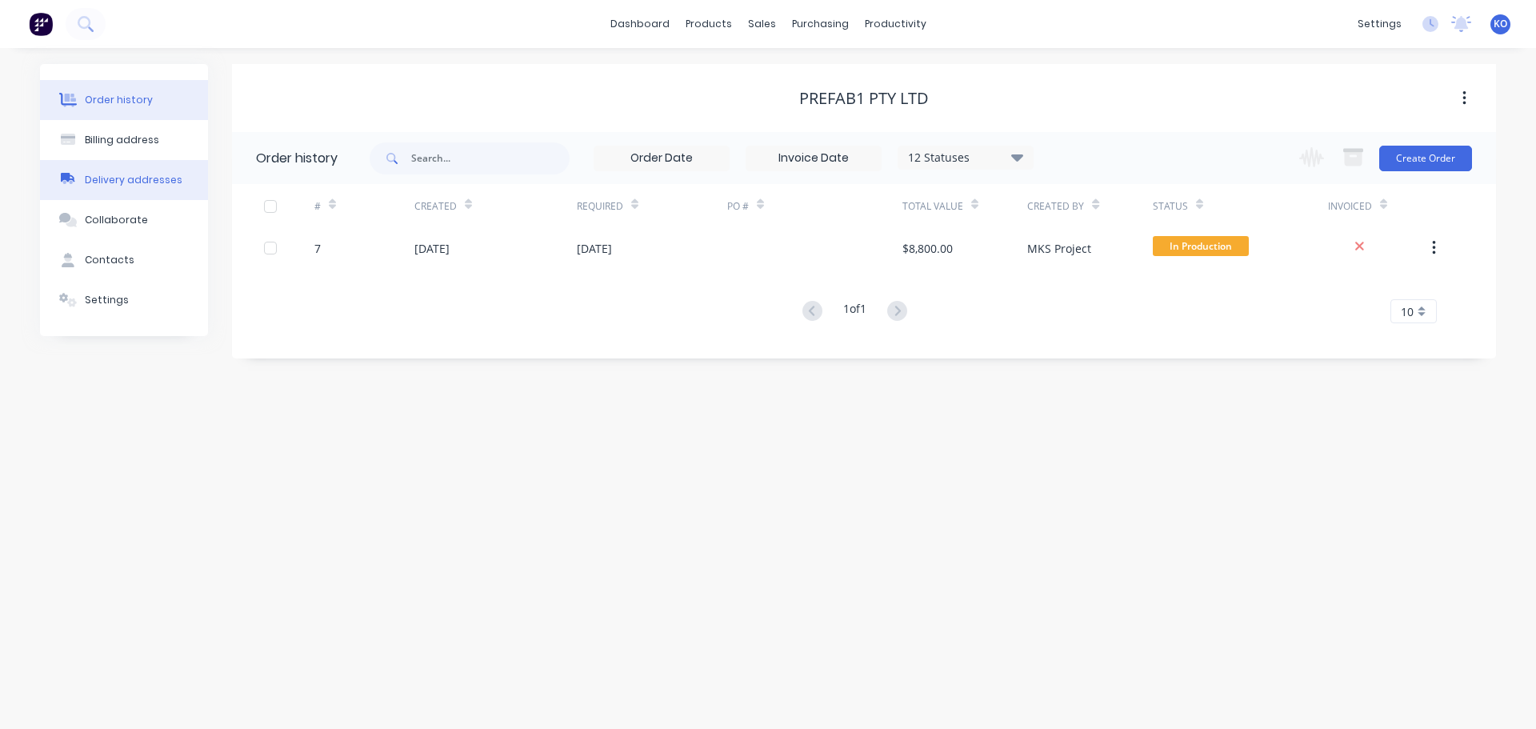
click at [106, 184] on div "Delivery addresses" at bounding box center [134, 180] width 98 height 14
select select "AU"
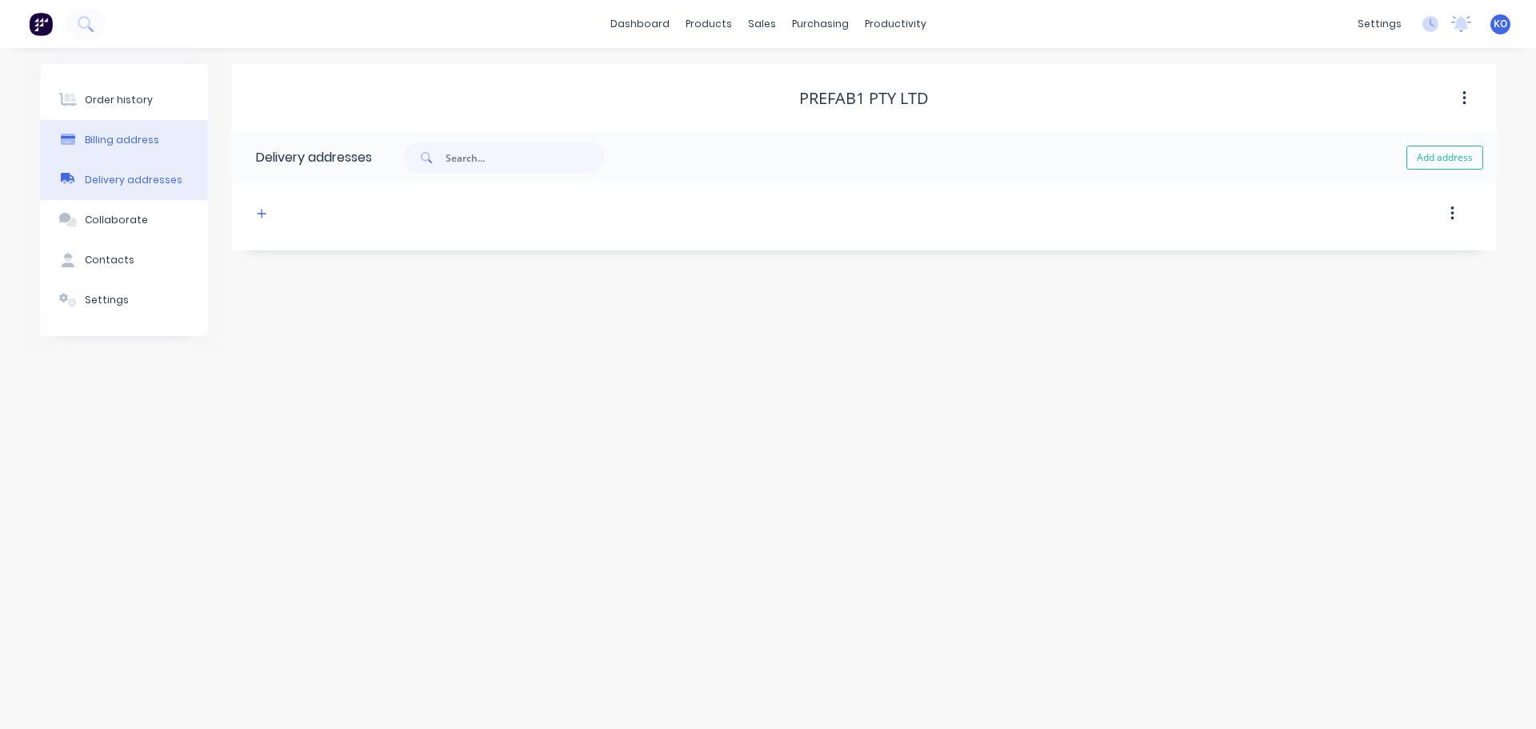
click at [122, 151] on button "Billing address" at bounding box center [124, 140] width 168 height 40
